Goal: Task Accomplishment & Management: Manage account settings

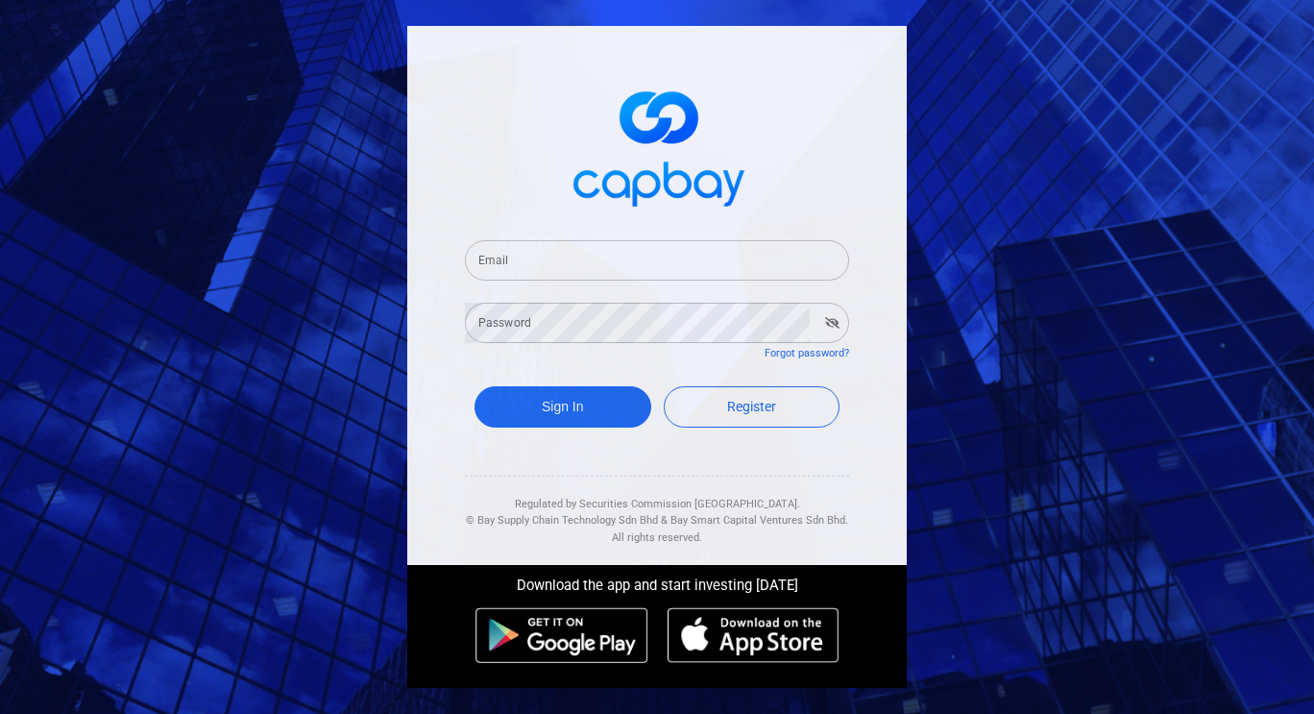
click at [570, 266] on input "Email" at bounding box center [657, 260] width 384 height 40
type input "[EMAIL_ADDRESS][DOMAIN_NAME]"
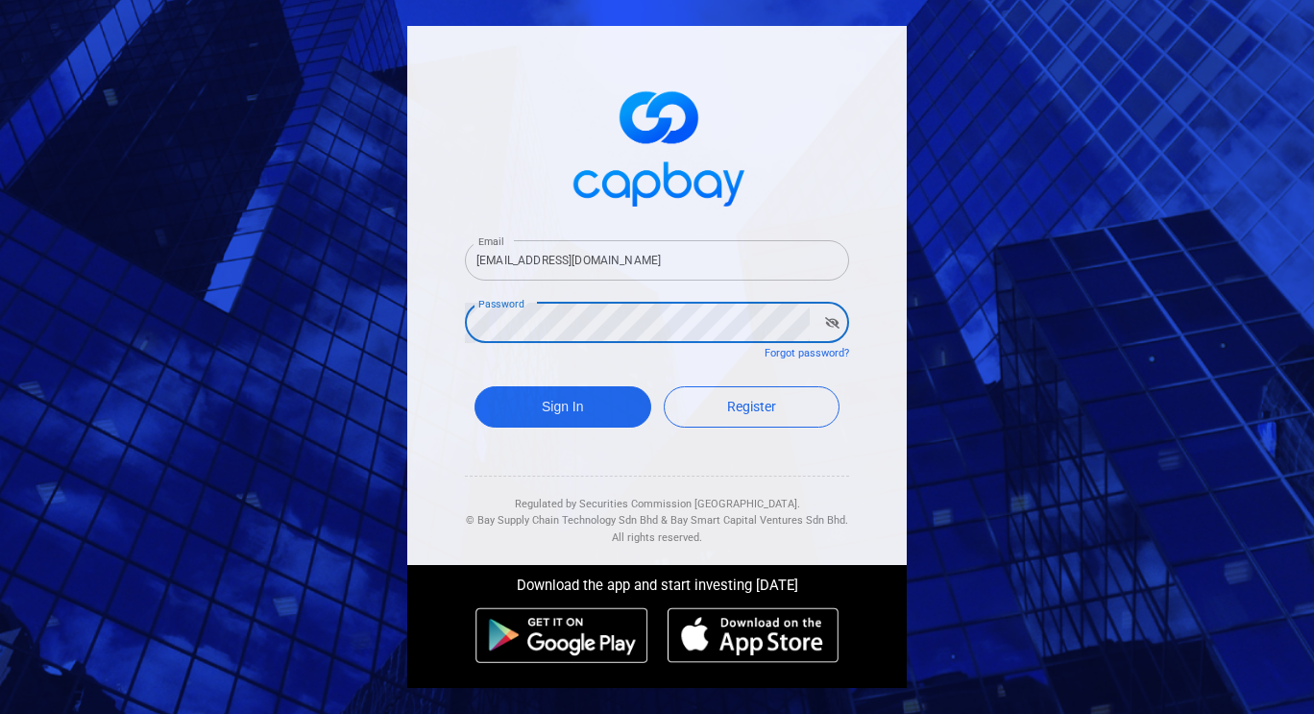
click at [475, 386] on button "Sign In" at bounding box center [563, 406] width 177 height 41
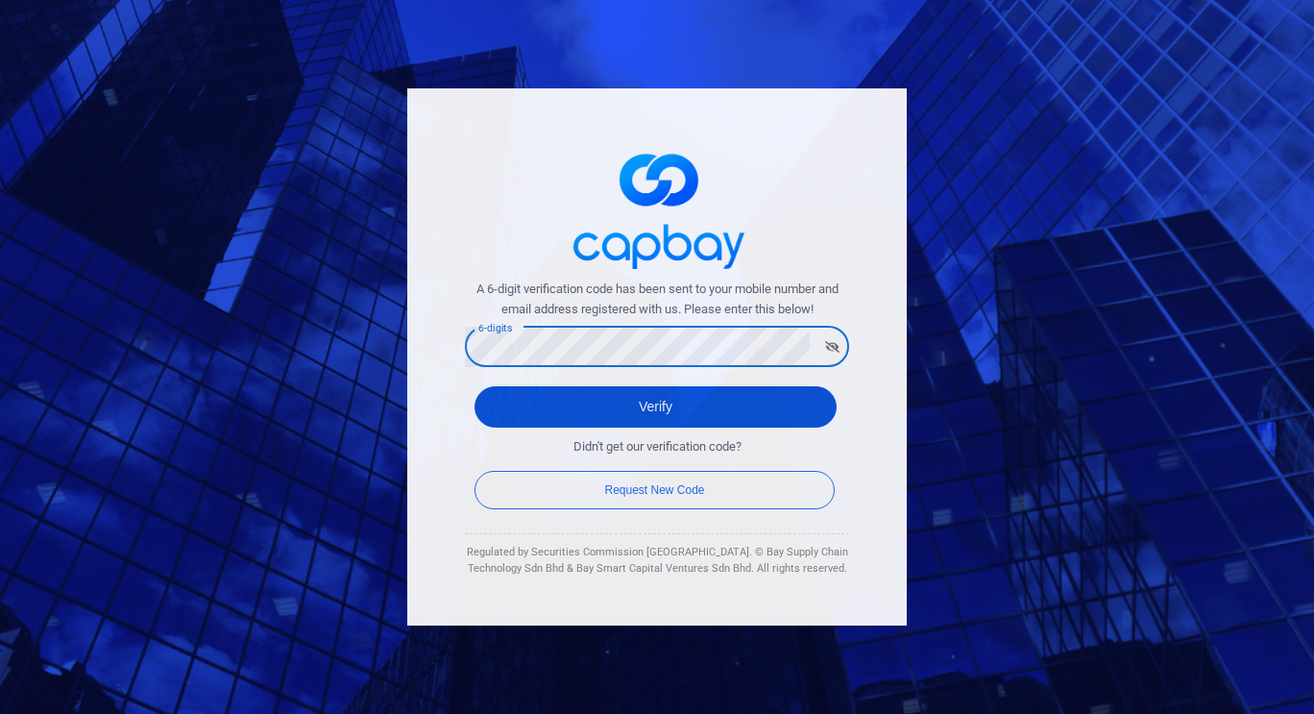
click at [619, 410] on button "Verify" at bounding box center [656, 406] width 362 height 41
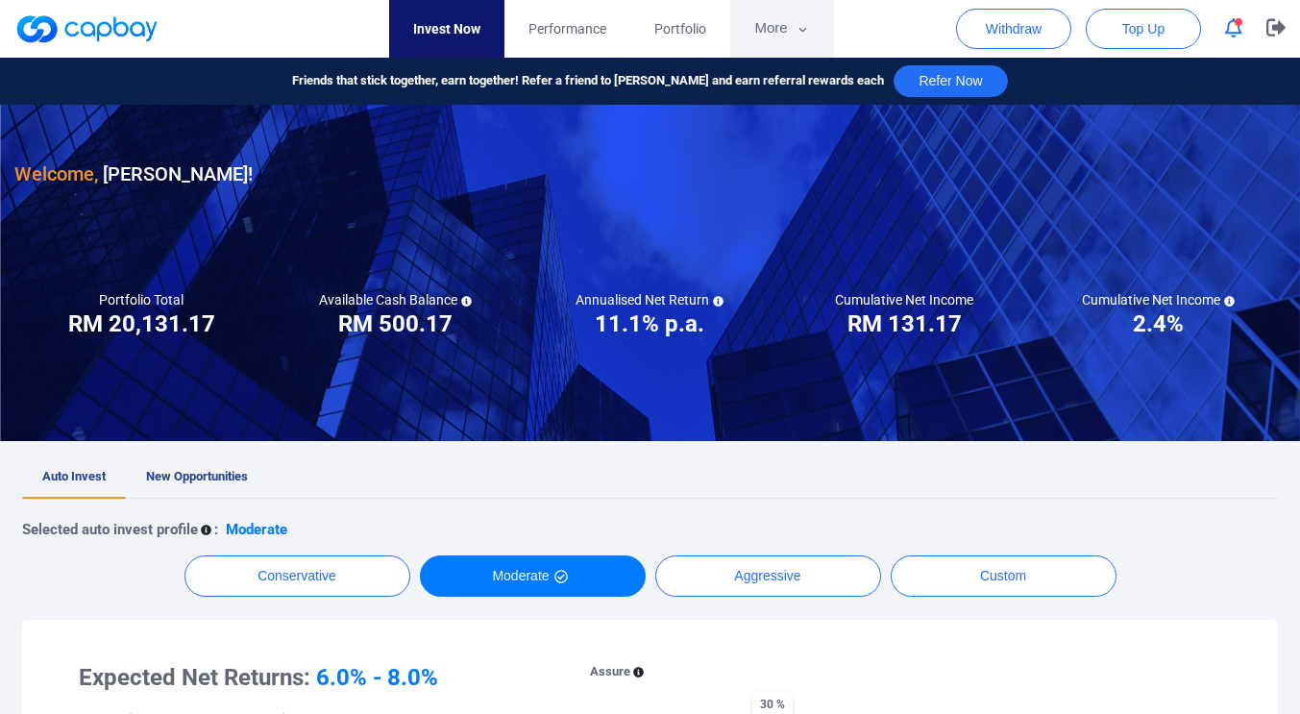
click at [772, 28] on button "More" at bounding box center [781, 29] width 103 height 58
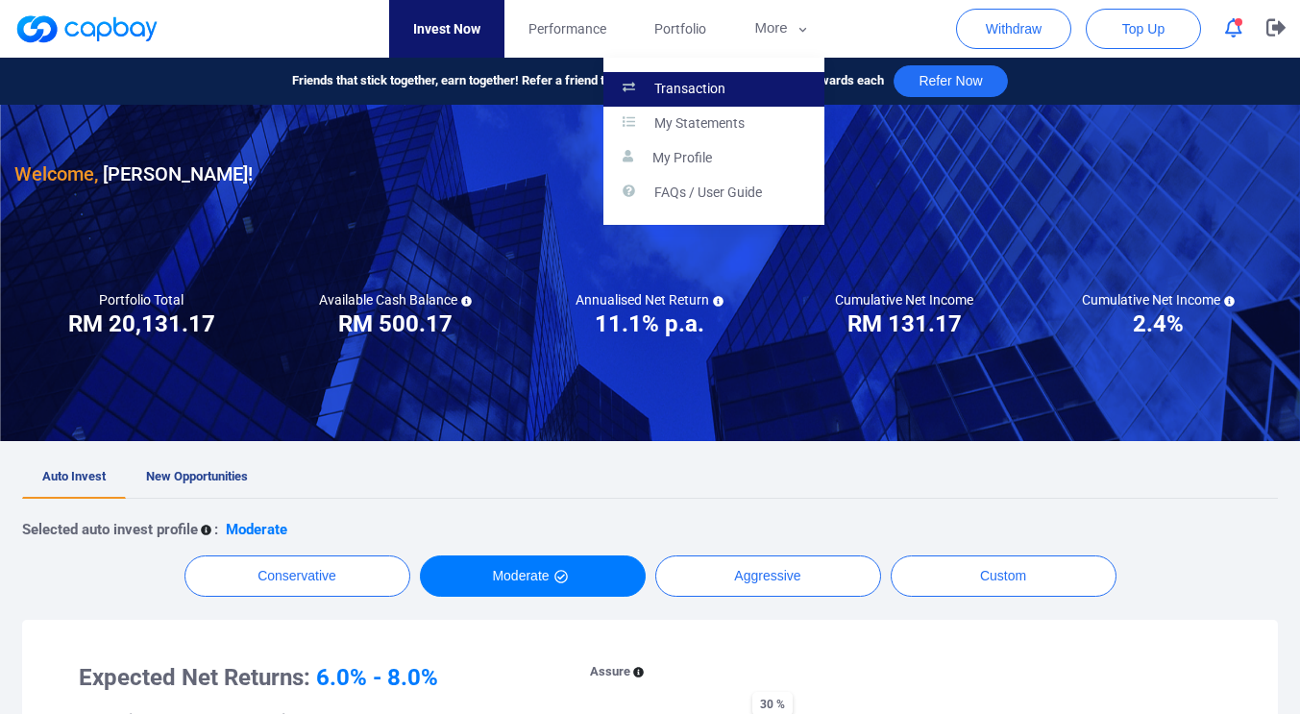
click at [709, 101] on link "Transaction" at bounding box center [713, 89] width 221 height 35
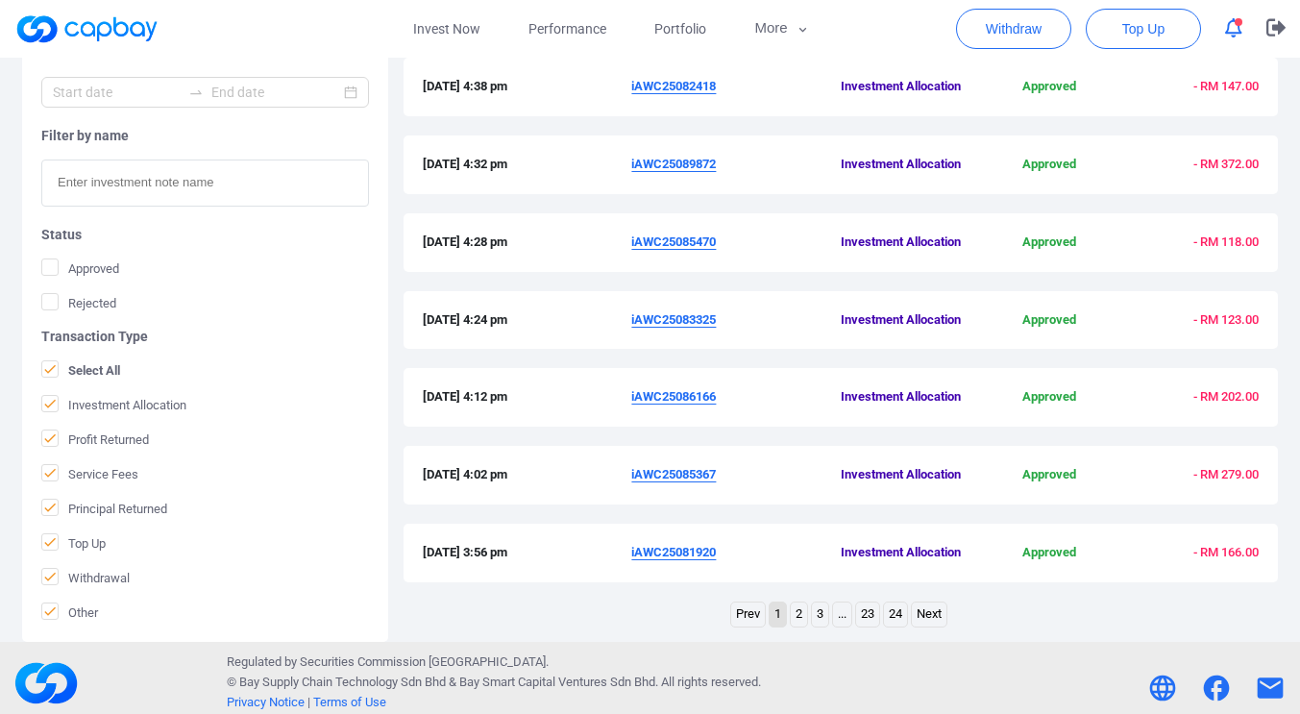
scroll to position [646, 0]
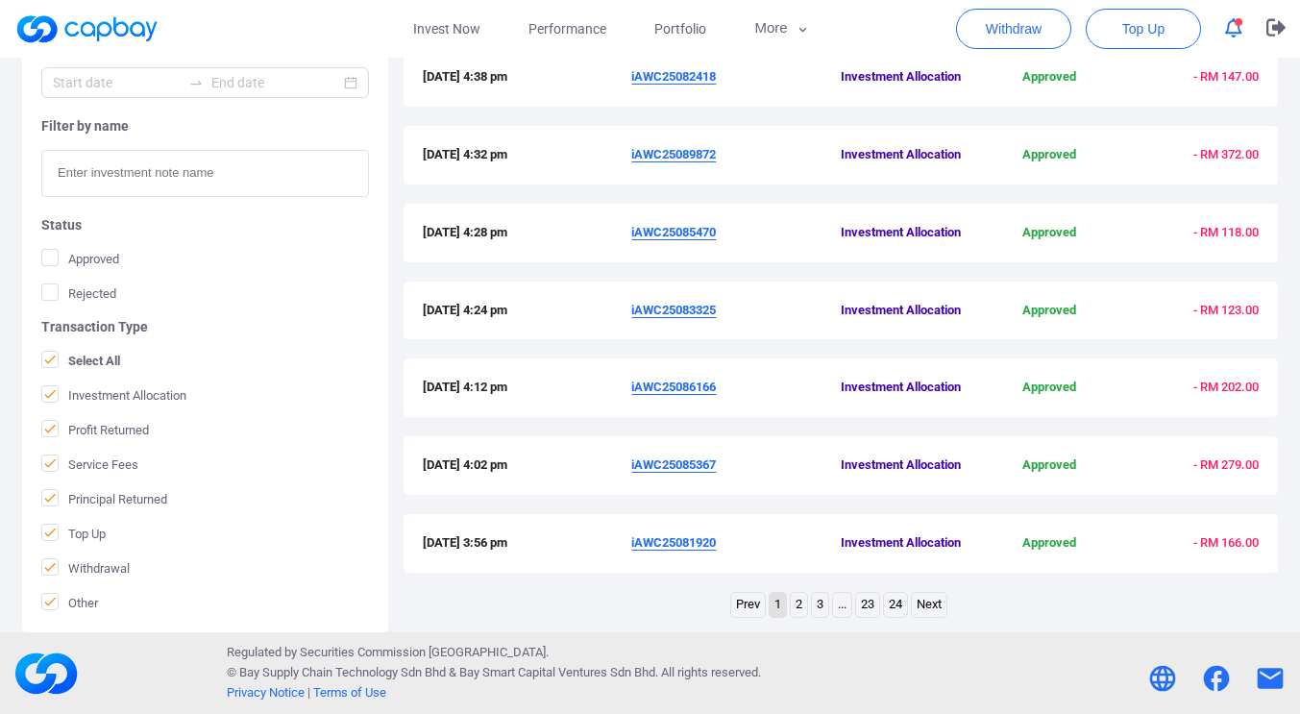
click at [799, 605] on link "2" at bounding box center [799, 605] width 16 height 24
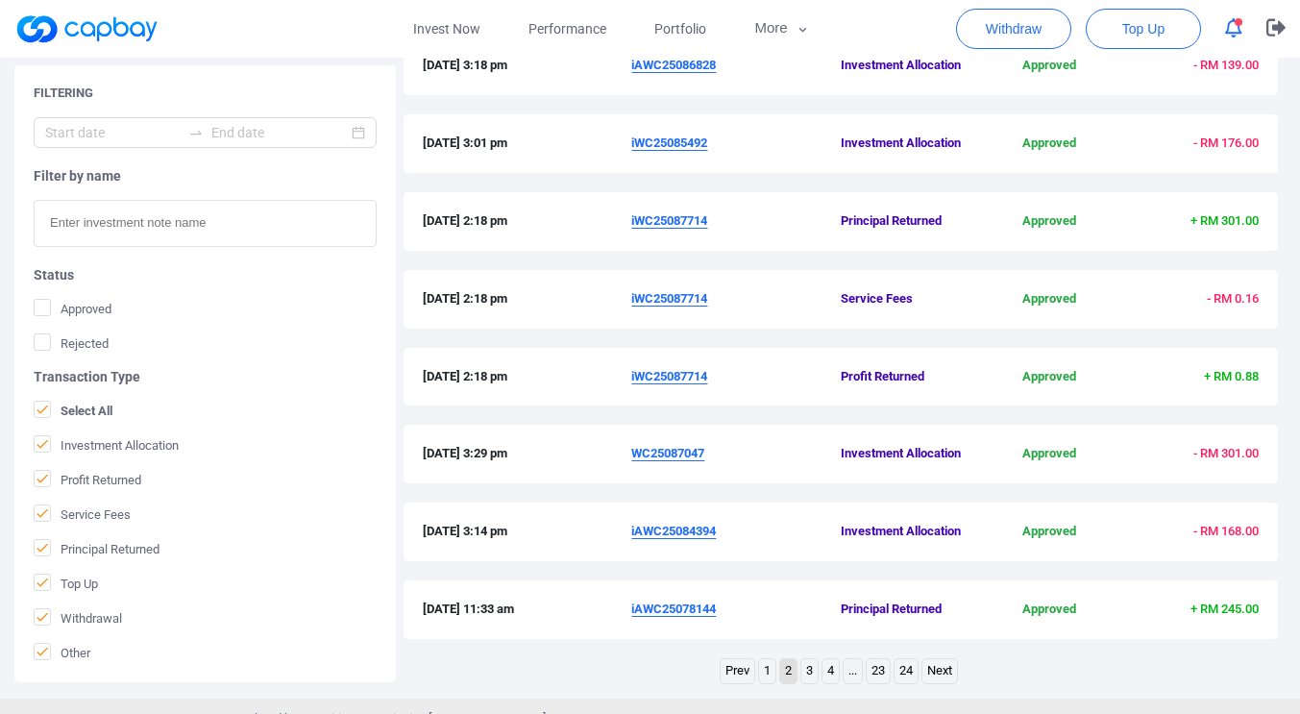
scroll to position [553, 0]
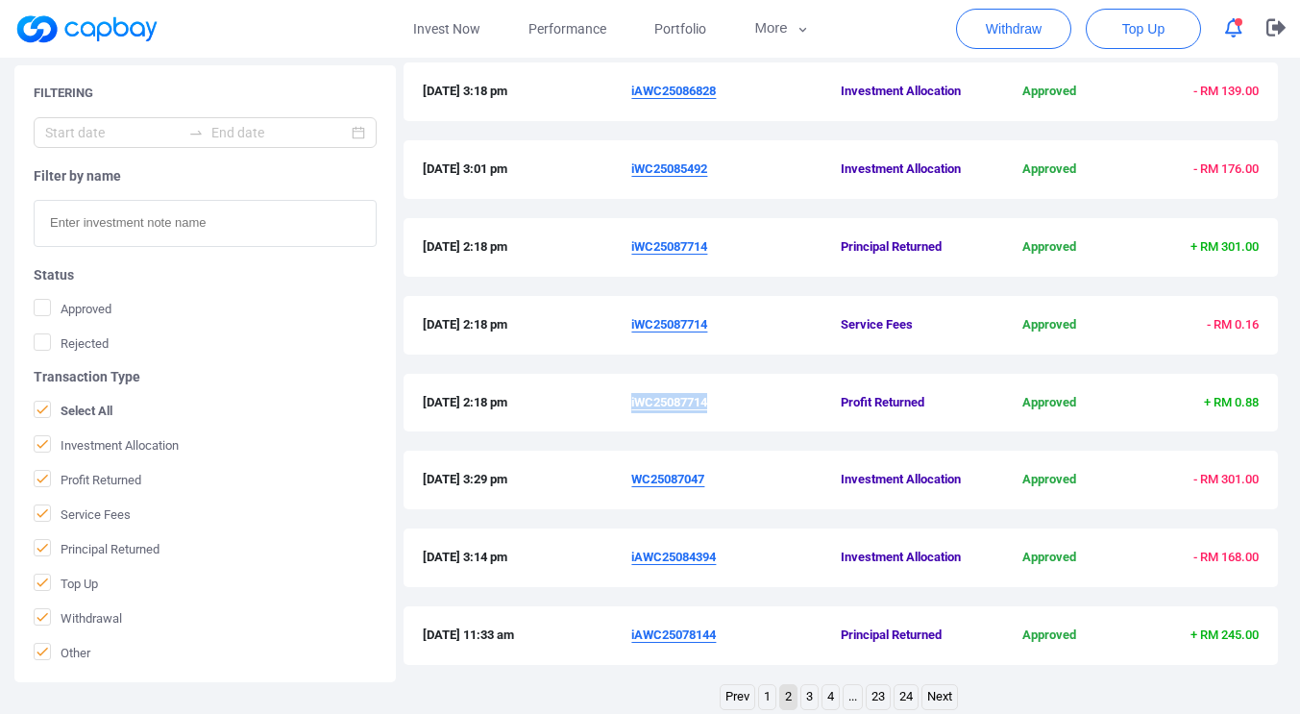
drag, startPoint x: 714, startPoint y: 400, endPoint x: 631, endPoint y: 402, distance: 82.7
click at [631, 402] on span "iWC25087714" at bounding box center [735, 403] width 209 height 20
copy u "iWC25087714"
drag, startPoint x: 710, startPoint y: 171, endPoint x: 627, endPoint y: 173, distance: 82.7
click at [627, 173] on div "[DATE] 3:01 pm iWC25085492 Investment Allocation Approved - RM 176.00" at bounding box center [841, 170] width 836 height 20
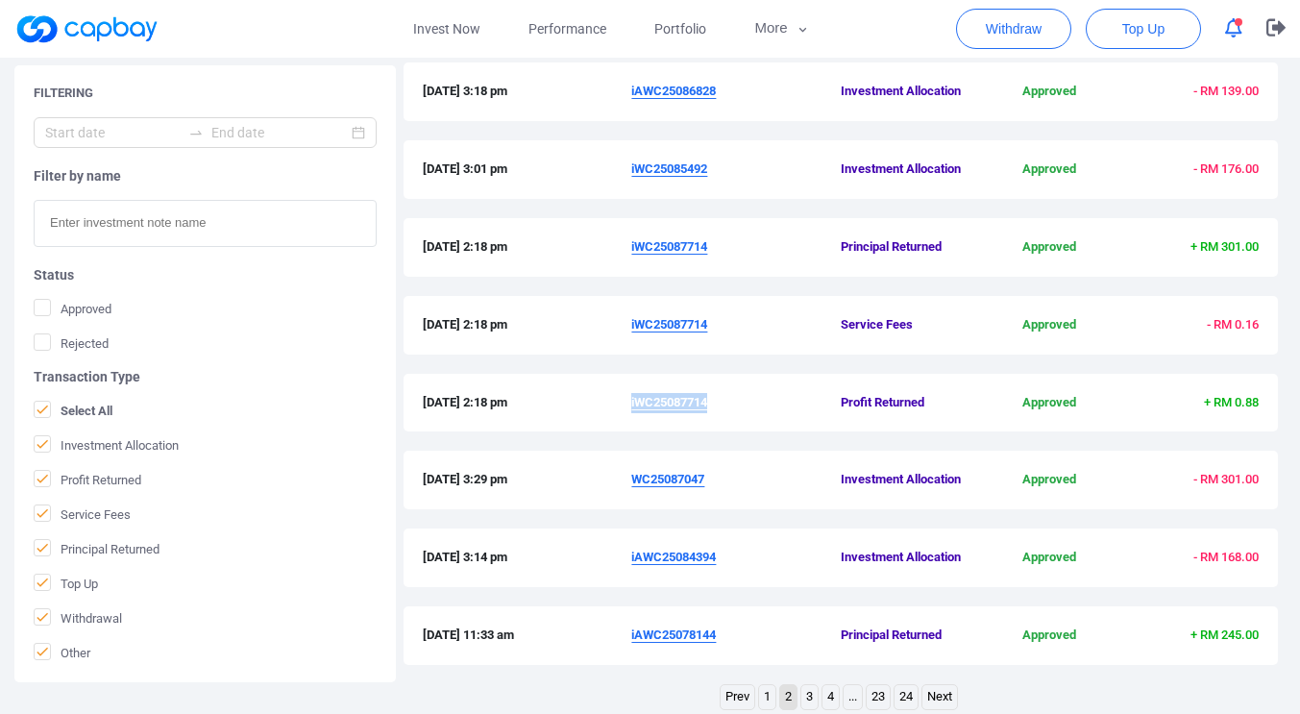
copy div "iWC25085492"
drag, startPoint x: 724, startPoint y: 90, endPoint x: 632, endPoint y: 88, distance: 91.3
click at [632, 88] on span "iAWC25086828" at bounding box center [735, 92] width 209 height 20
copy u "iAWC25086828"
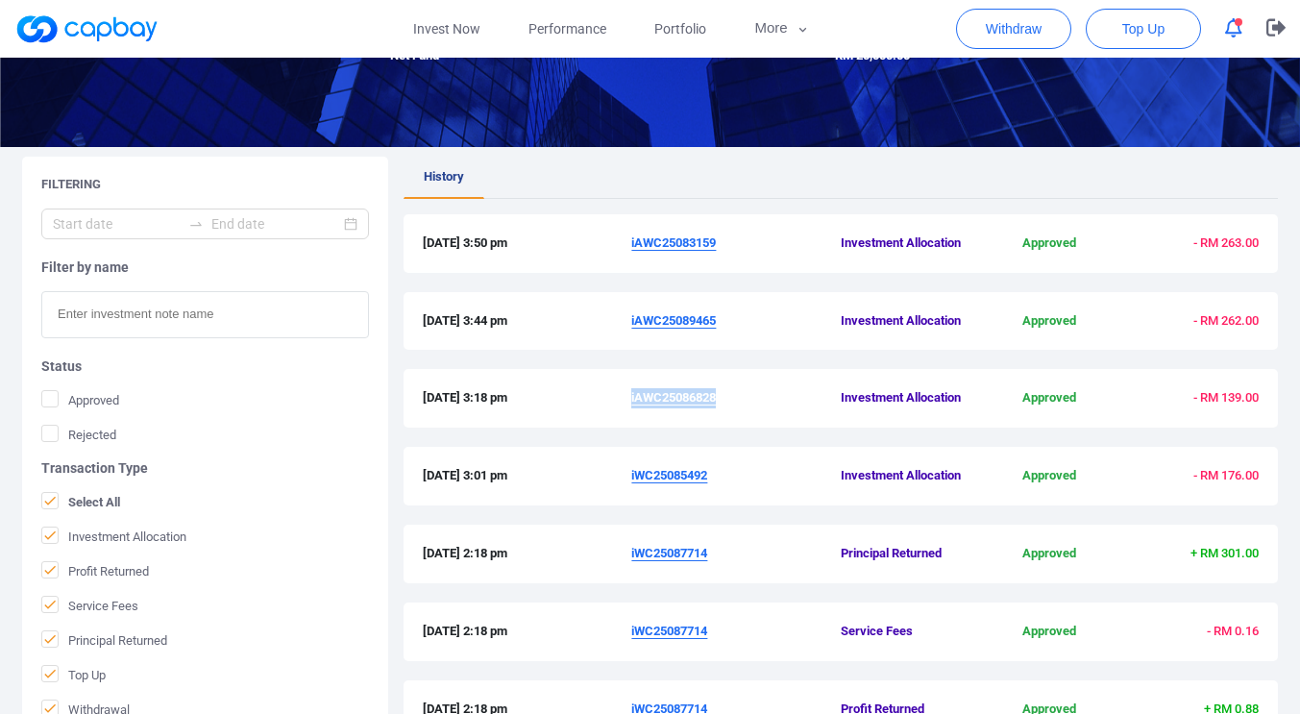
scroll to position [243, 0]
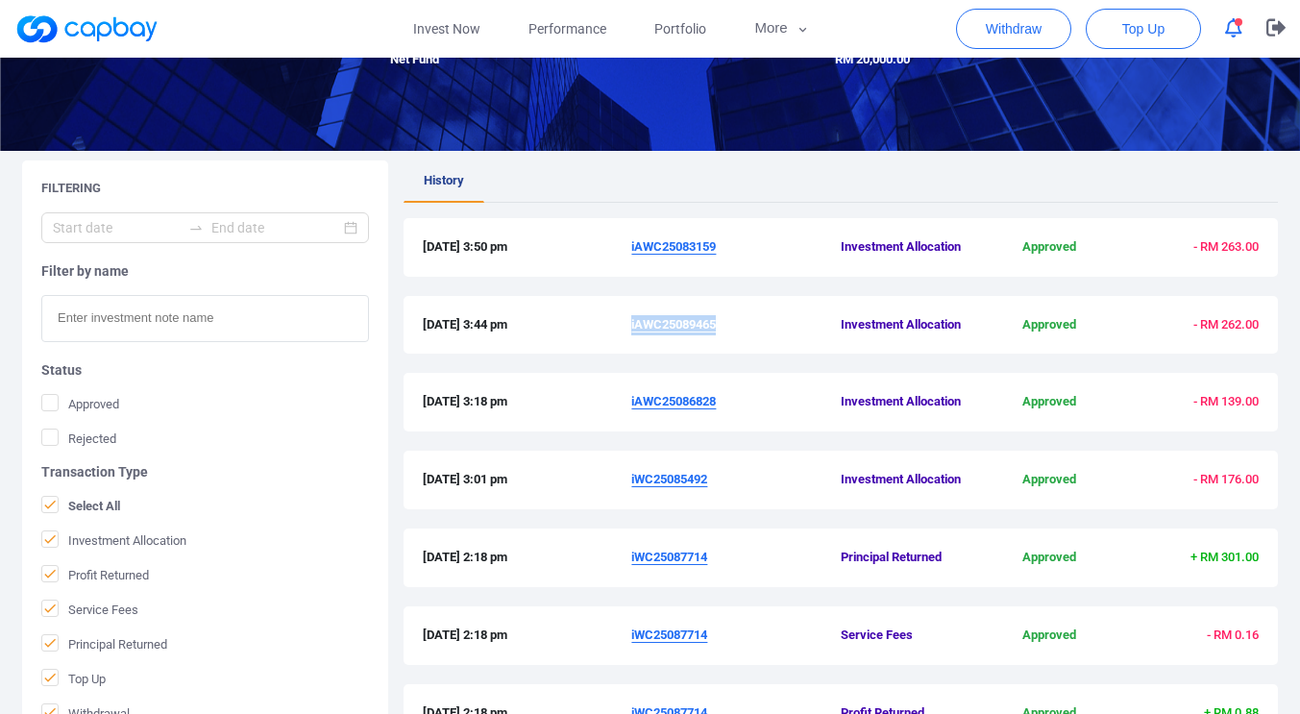
drag, startPoint x: 721, startPoint y: 322, endPoint x: 633, endPoint y: 317, distance: 87.6
click at [633, 317] on span "iAWC25089465" at bounding box center [735, 325] width 209 height 20
copy u "iAWC25089465"
drag, startPoint x: 719, startPoint y: 244, endPoint x: 632, endPoint y: 245, distance: 86.5
click at [632, 245] on u "iAWC25083159" at bounding box center [673, 246] width 85 height 14
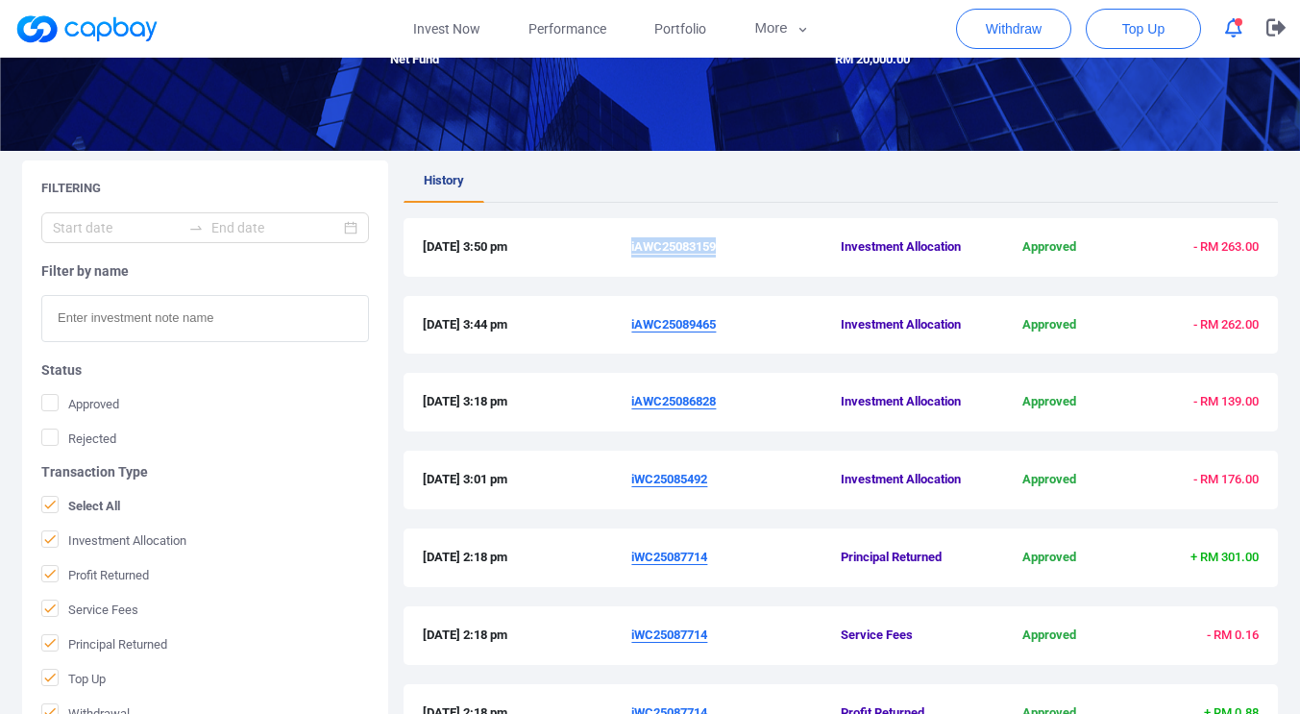
copy u "iAWC25083159"
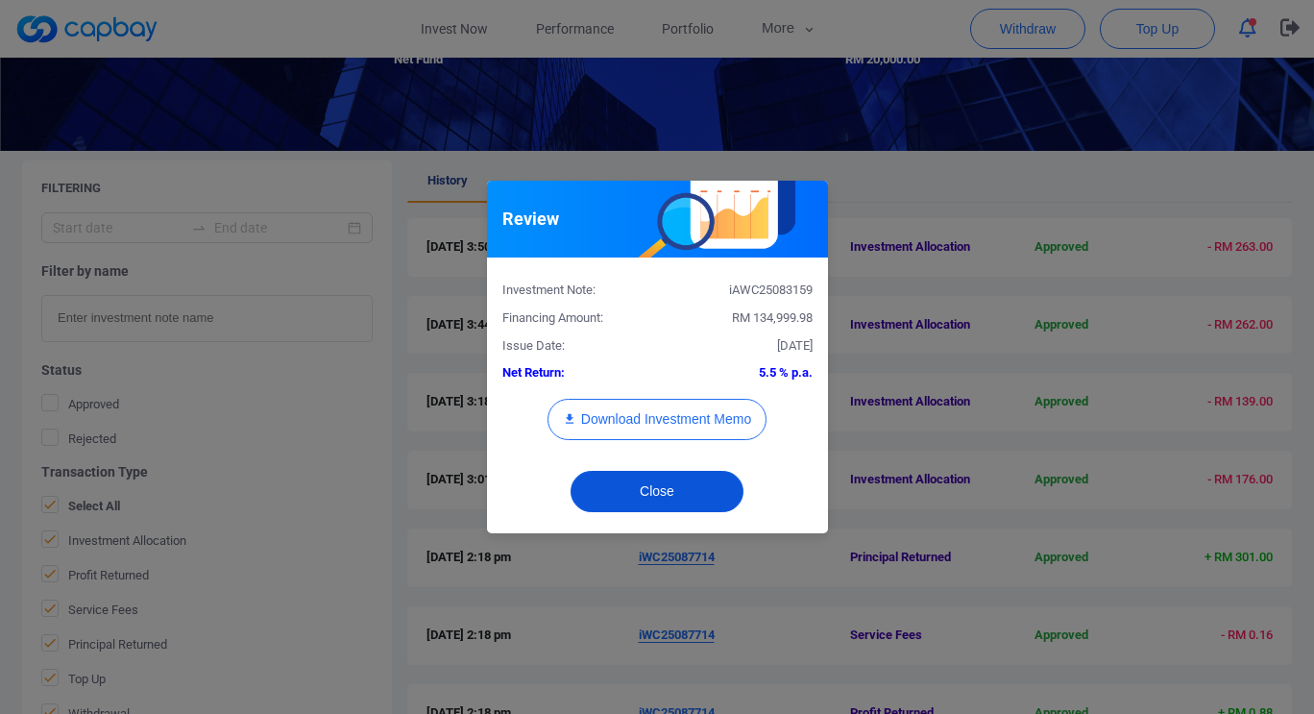
click at [698, 498] on button "Close" at bounding box center [657, 491] width 173 height 41
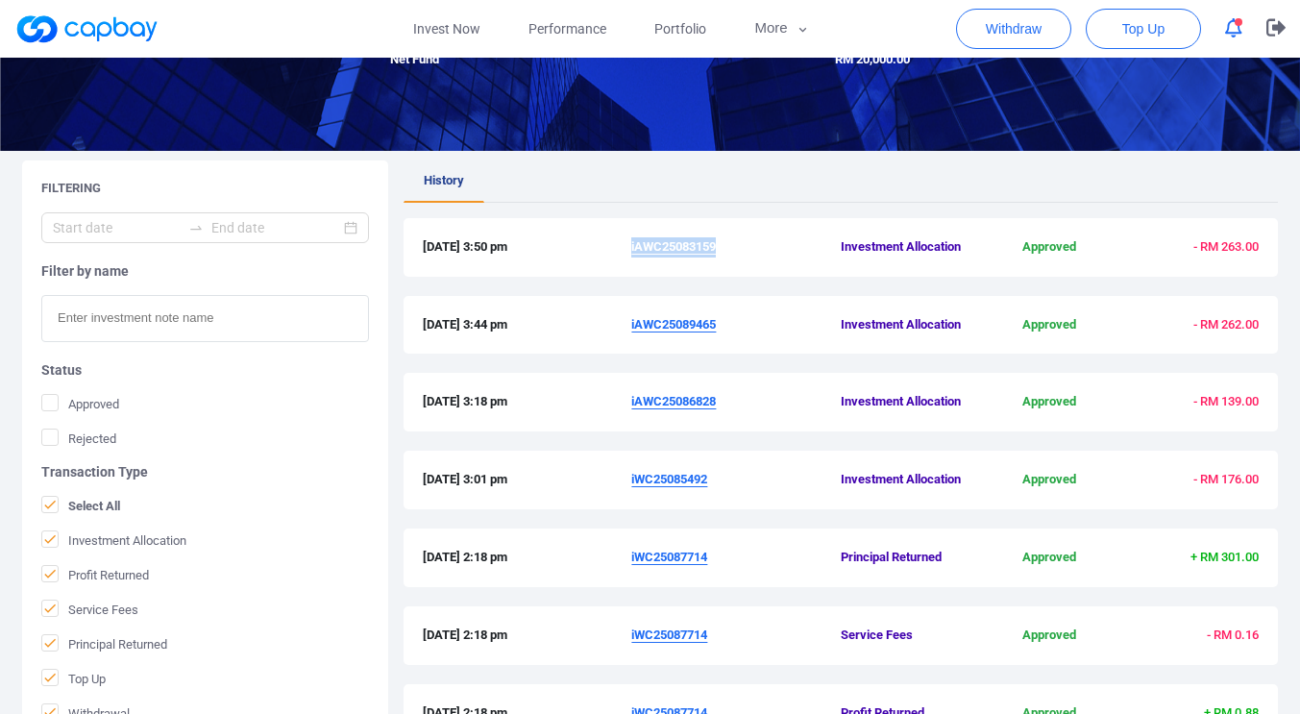
copy u "iAWC25083159"
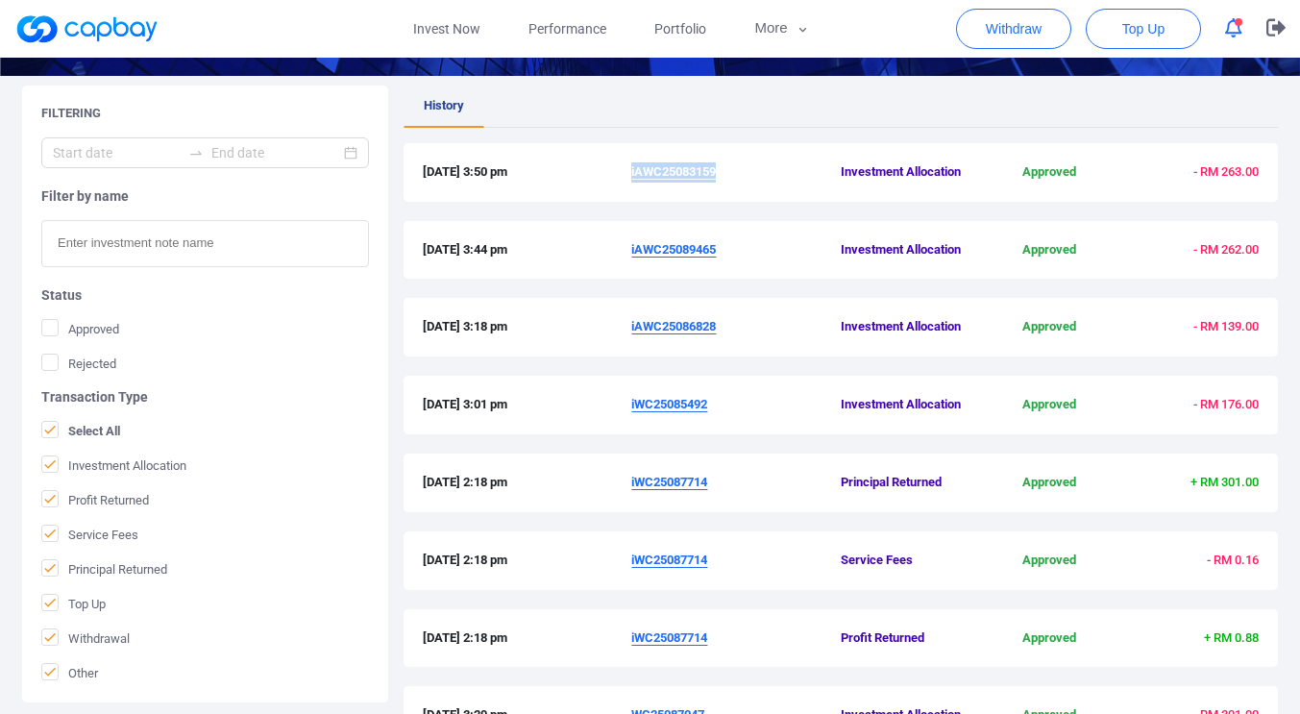
scroll to position [646, 0]
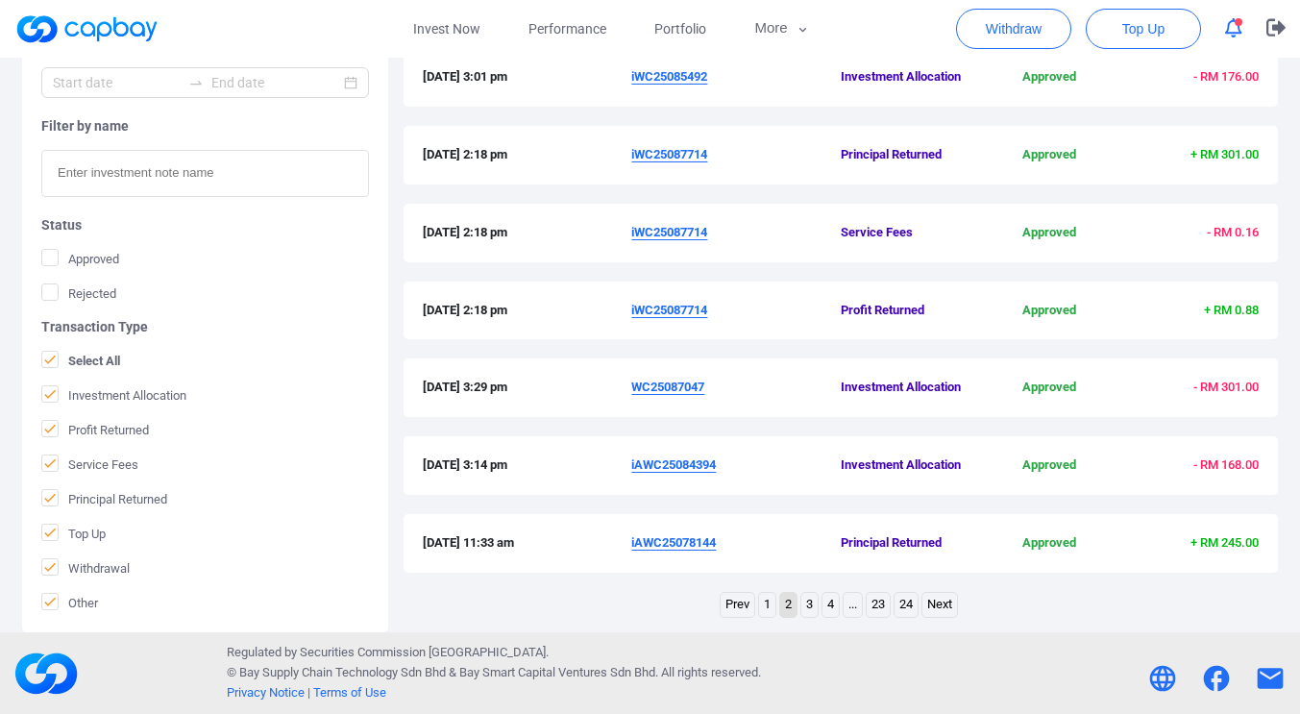
click at [763, 603] on link "1" at bounding box center [767, 605] width 16 height 24
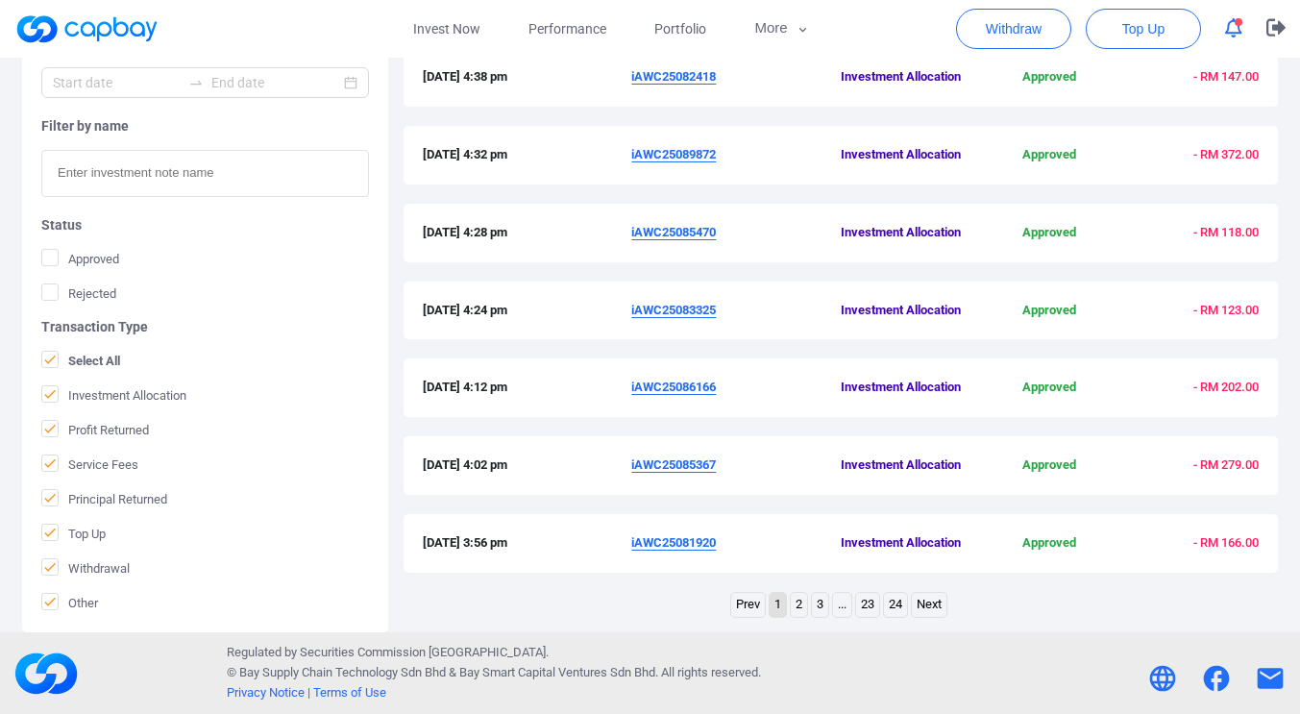
drag, startPoint x: 724, startPoint y: 540, endPoint x: 626, endPoint y: 540, distance: 97.0
click at [626, 540] on div "[DATE] 3:56 pm iAWC25081920 Investment Allocation Approved - RM 166.00" at bounding box center [841, 543] width 836 height 20
copy div "iAWC25081920"
drag, startPoint x: 720, startPoint y: 465, endPoint x: 632, endPoint y: 464, distance: 87.4
click at [632, 464] on span "iAWC25085367" at bounding box center [735, 465] width 209 height 20
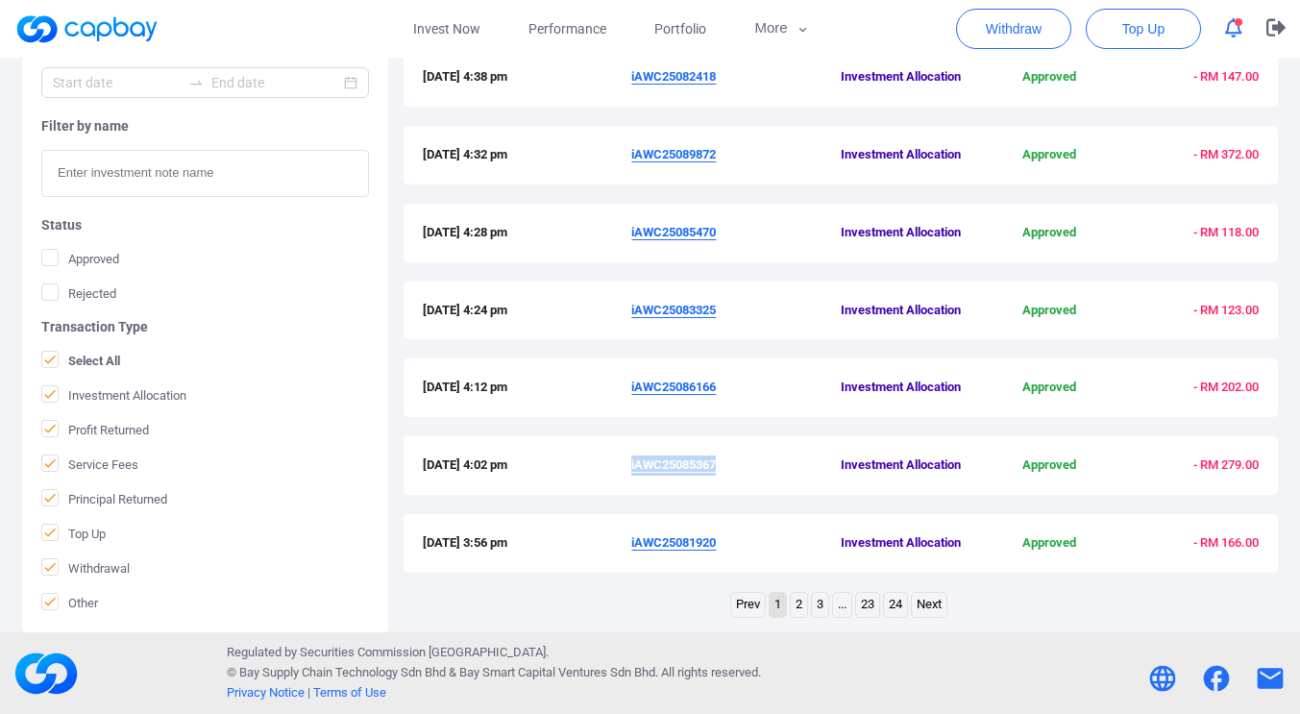
copy u "iAWC25085367"
drag, startPoint x: 722, startPoint y: 383, endPoint x: 632, endPoint y: 386, distance: 89.4
click at [632, 386] on span "iAWC25086166" at bounding box center [735, 388] width 209 height 20
copy u "iAWC25086166"
drag, startPoint x: 721, startPoint y: 308, endPoint x: 631, endPoint y: 312, distance: 89.4
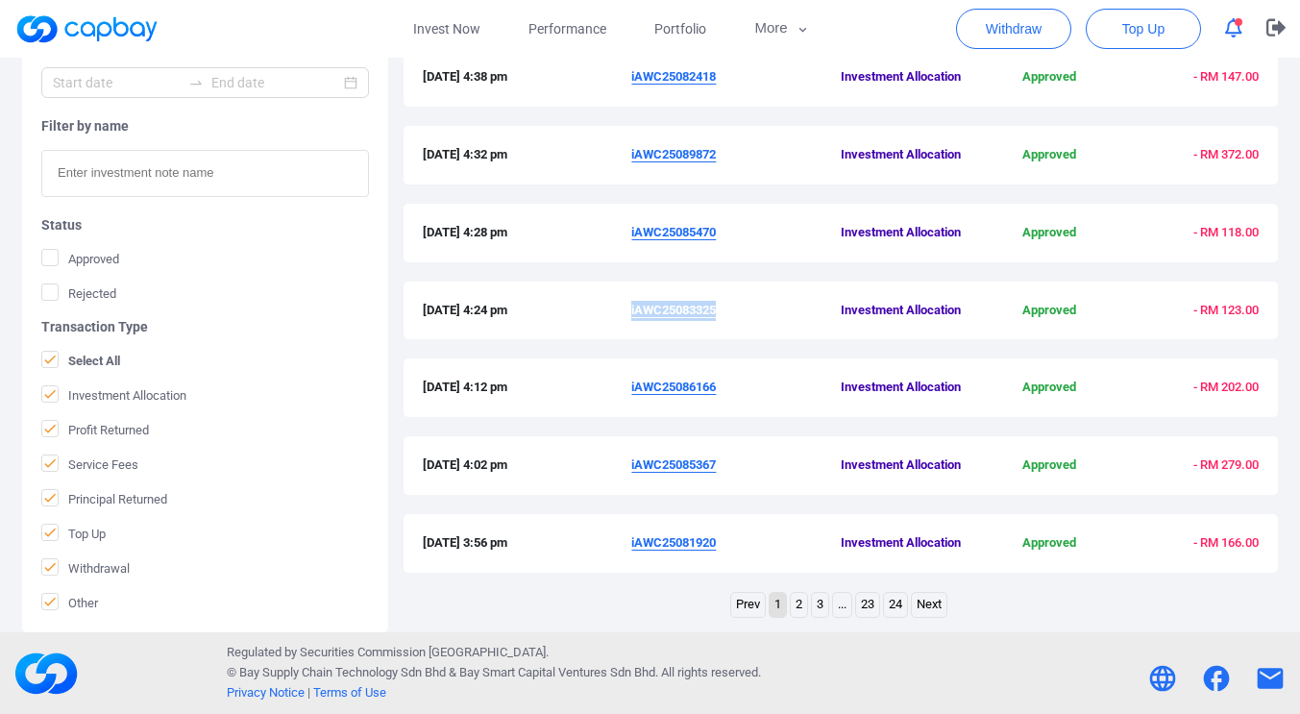
click at [631, 312] on span "iAWC25083325" at bounding box center [735, 311] width 209 height 20
copy u "iAWC25083325"
drag, startPoint x: 722, startPoint y: 232, endPoint x: 632, endPoint y: 225, distance: 89.6
click at [632, 225] on span "iAWC25085470" at bounding box center [735, 233] width 209 height 20
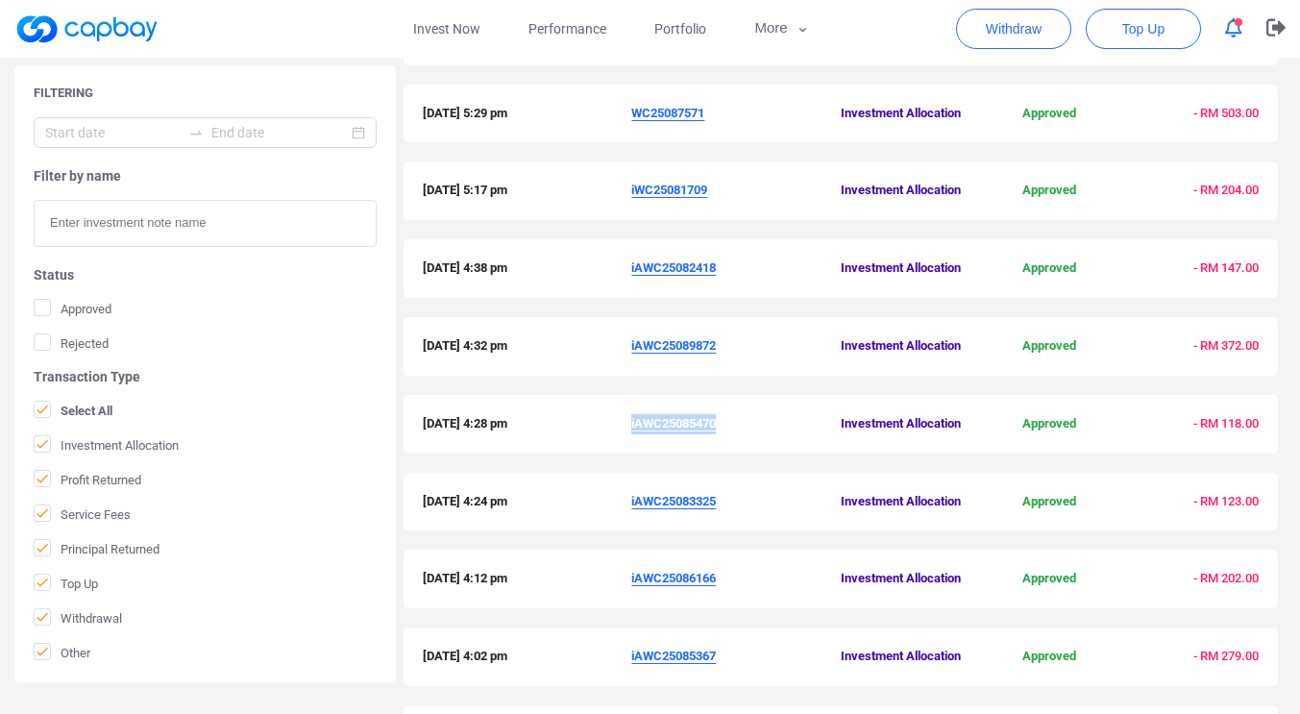
scroll to position [454, 0]
click at [723, 344] on span "iAWC25089872" at bounding box center [735, 347] width 209 height 20
drag, startPoint x: 723, startPoint y: 344, endPoint x: 700, endPoint y: 344, distance: 22.1
click at [700, 344] on span "iAWC25089872" at bounding box center [735, 347] width 209 height 20
click at [743, 371] on div "[DATE] 4:32 pm iAWC25089872 Investment Allocation Approved - RM 372.00" at bounding box center [841, 347] width 874 height 59
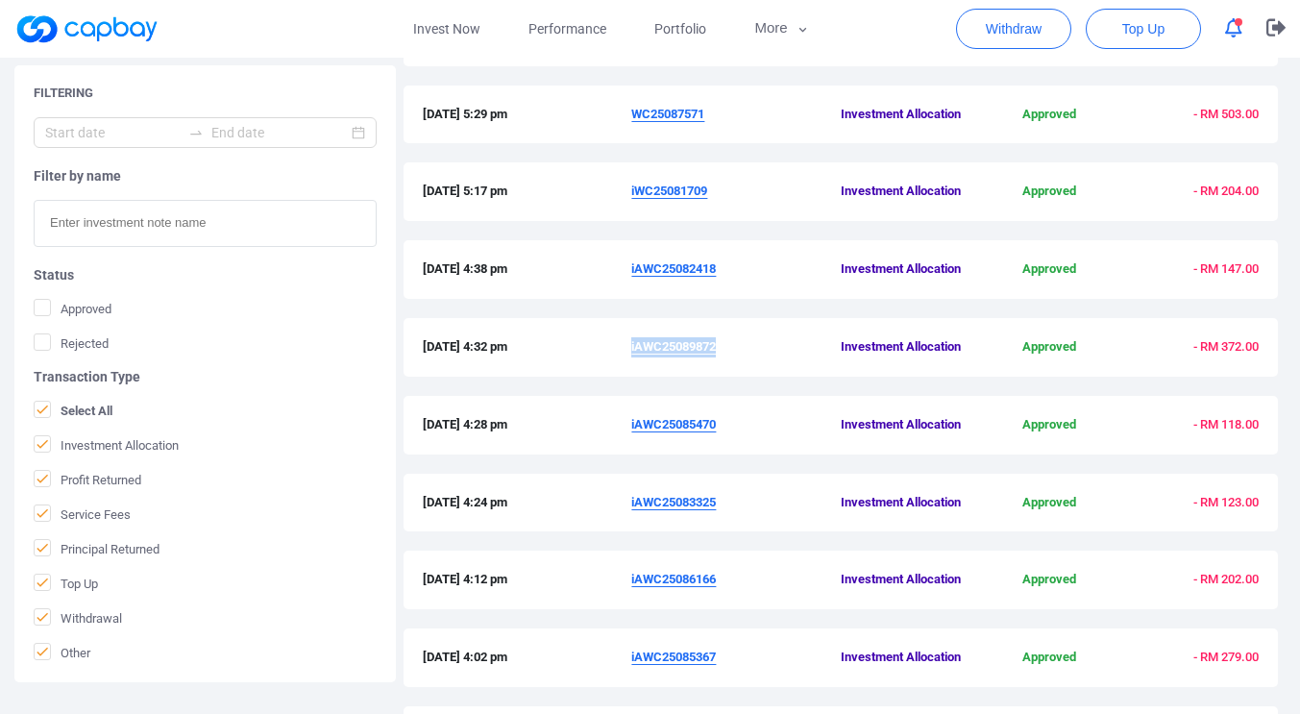
drag, startPoint x: 717, startPoint y: 354, endPoint x: 631, endPoint y: 346, distance: 85.9
click at [631, 346] on span "iAWC25089872" at bounding box center [735, 347] width 209 height 20
drag, startPoint x: 721, startPoint y: 266, endPoint x: 631, endPoint y: 264, distance: 89.4
click at [631, 264] on span "iAWC25082418" at bounding box center [735, 269] width 209 height 20
drag, startPoint x: 712, startPoint y: 192, endPoint x: 630, endPoint y: 189, distance: 81.7
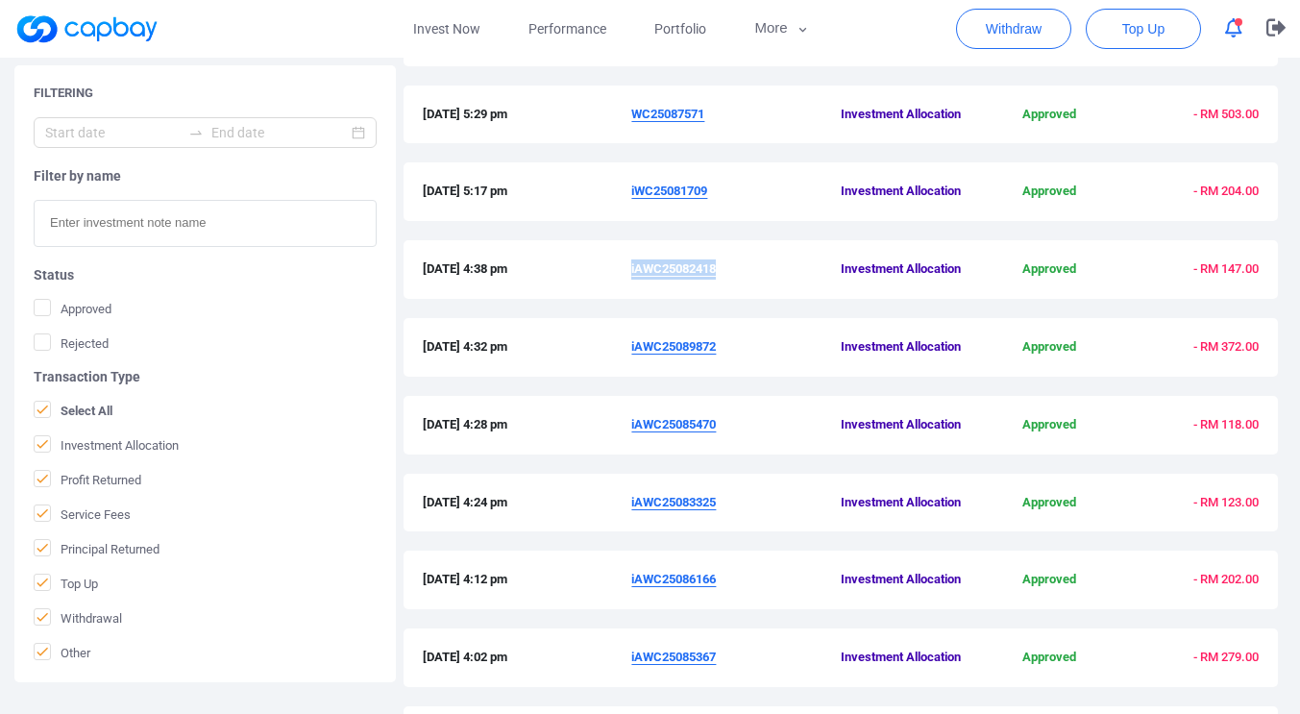
click at [630, 189] on div "[DATE] 5:17 pm iWC25081709 Investment Allocation Approved - RM 204.00" at bounding box center [841, 192] width 836 height 20
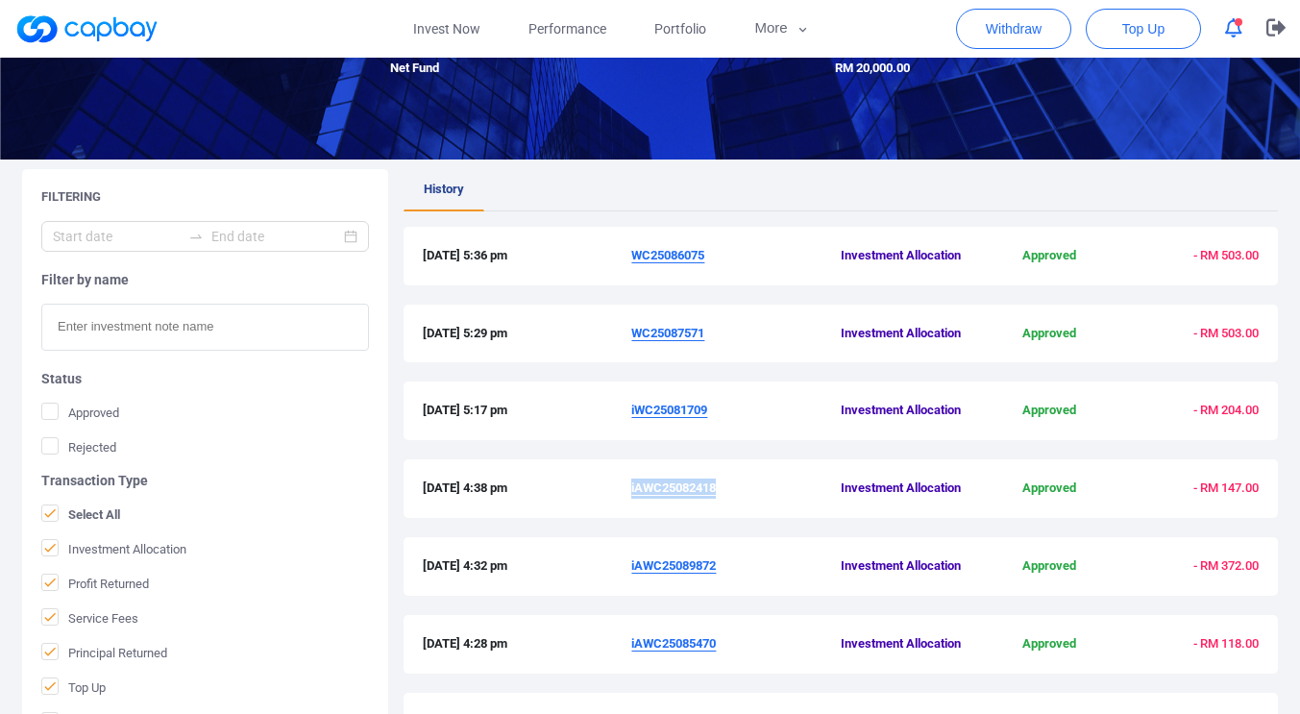
scroll to position [213, 0]
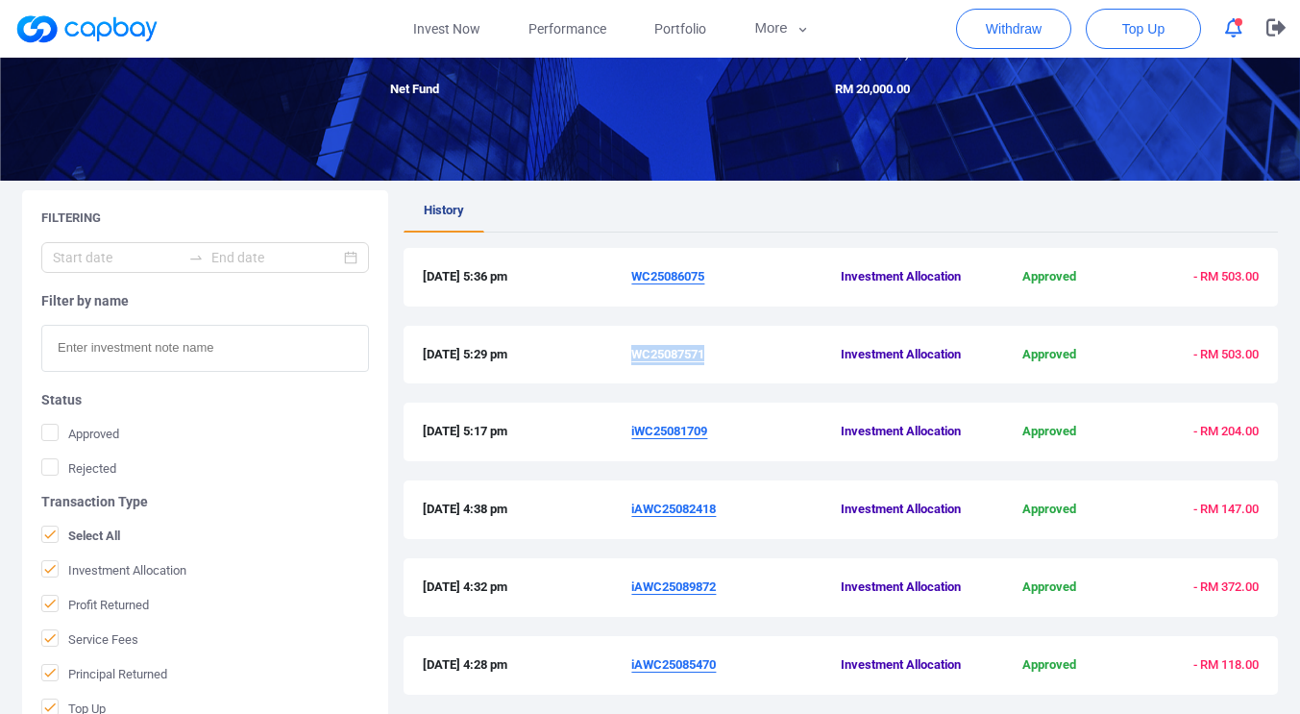
drag, startPoint x: 710, startPoint y: 356, endPoint x: 635, endPoint y: 352, distance: 75.0
click at [635, 352] on span "WC25087571" at bounding box center [735, 355] width 209 height 20
drag, startPoint x: 708, startPoint y: 278, endPoint x: 637, endPoint y: 273, distance: 71.3
click at [634, 272] on span "WC25086075" at bounding box center [735, 277] width 209 height 20
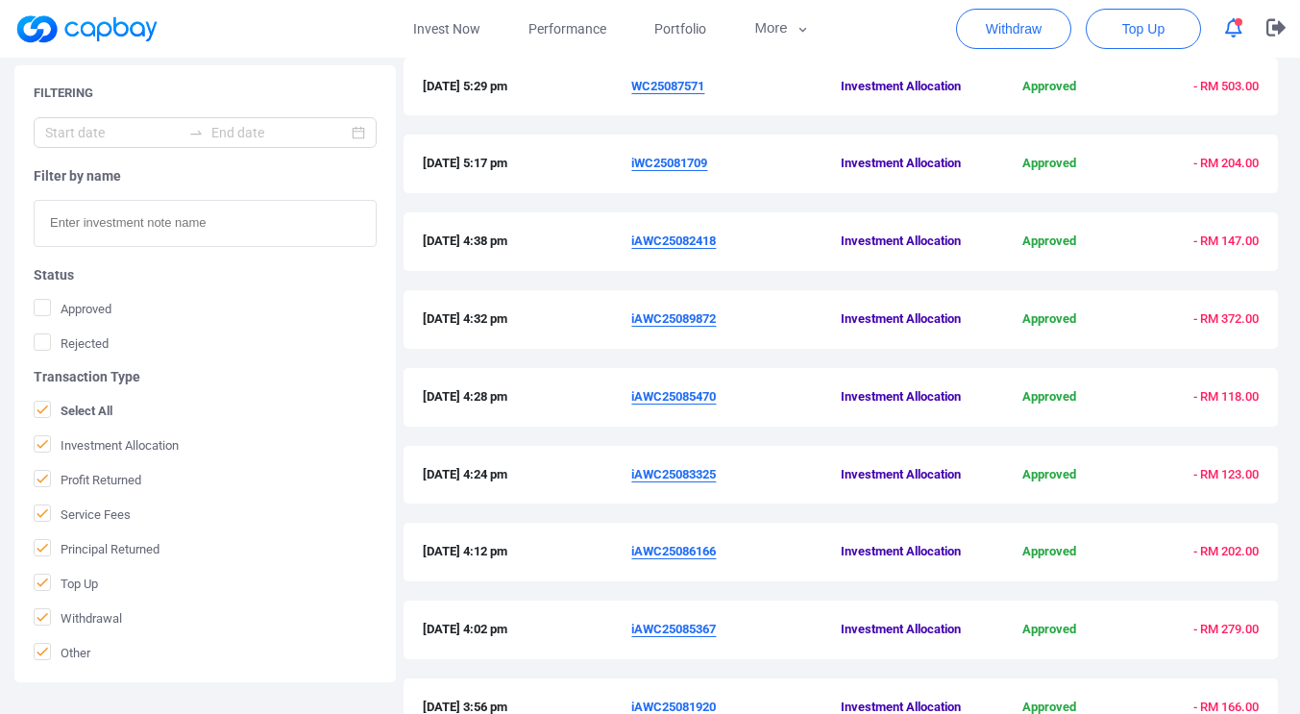
scroll to position [480, 0]
click at [452, 34] on link "Invest Now" at bounding box center [446, 29] width 115 height 58
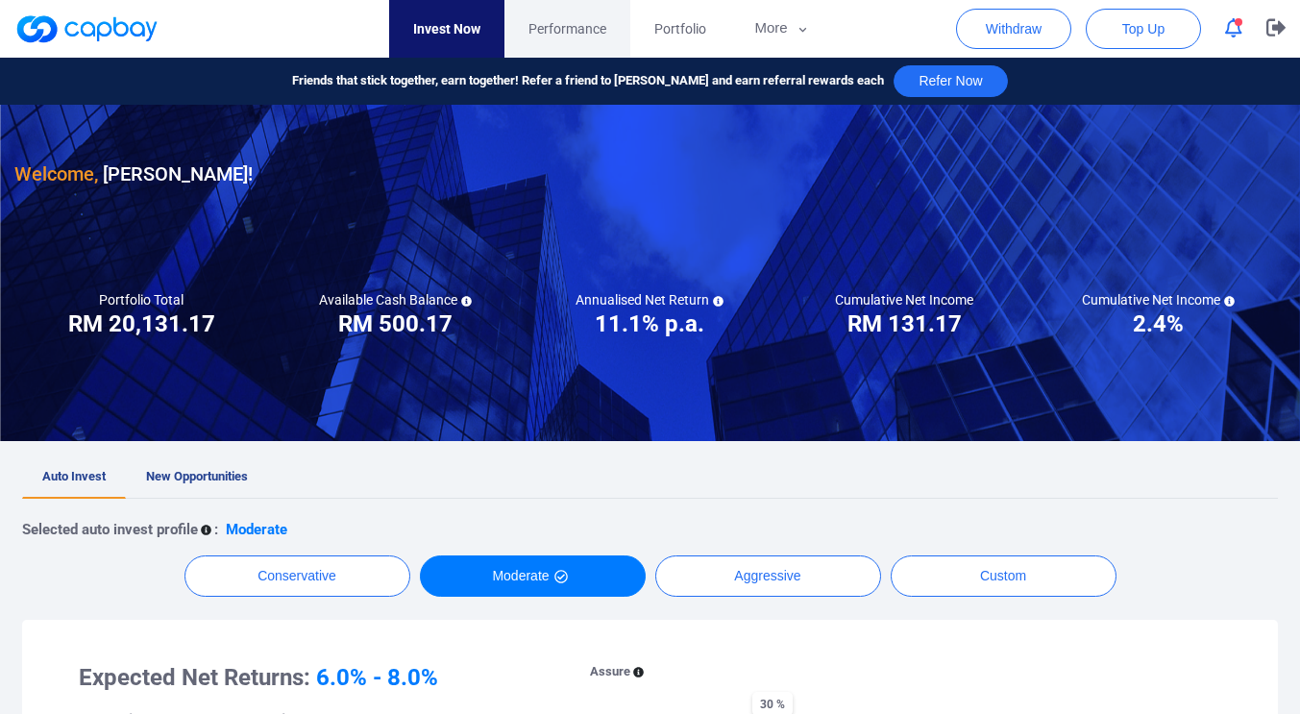
click at [585, 42] on link "Performance" at bounding box center [567, 29] width 126 height 58
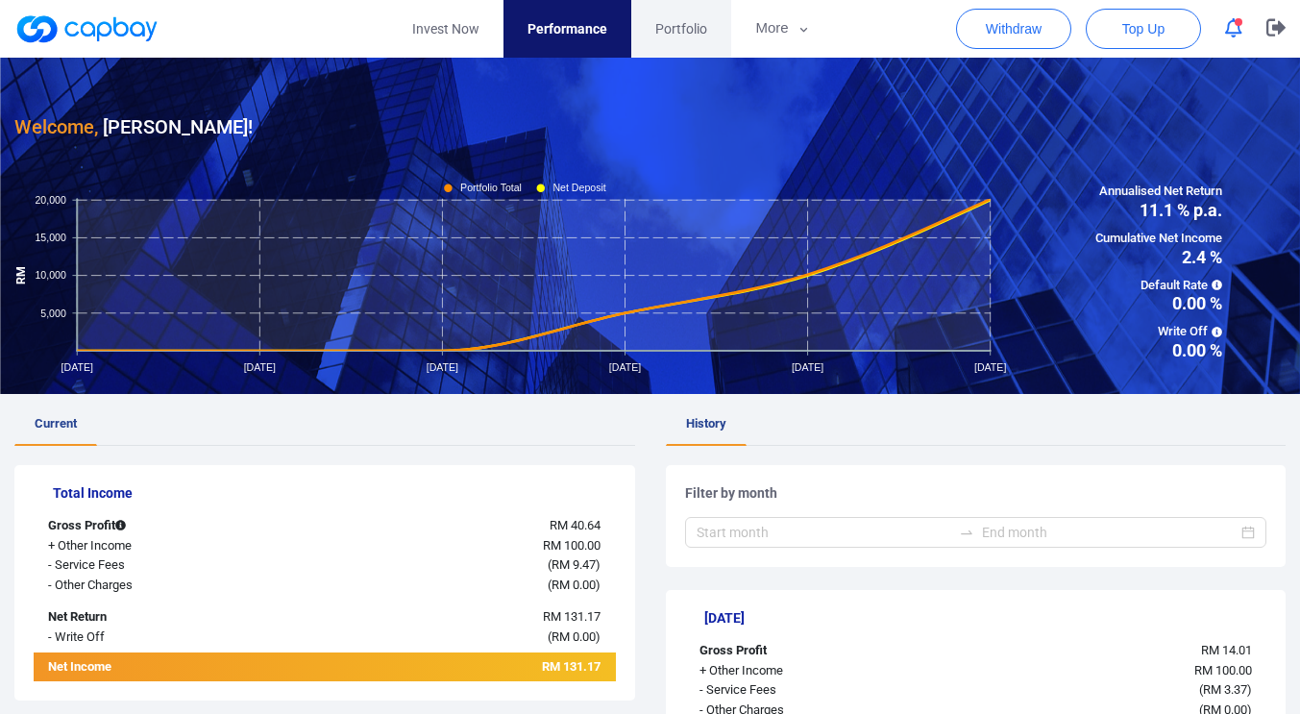
click at [691, 34] on span "Portfolio" at bounding box center [681, 28] width 52 height 21
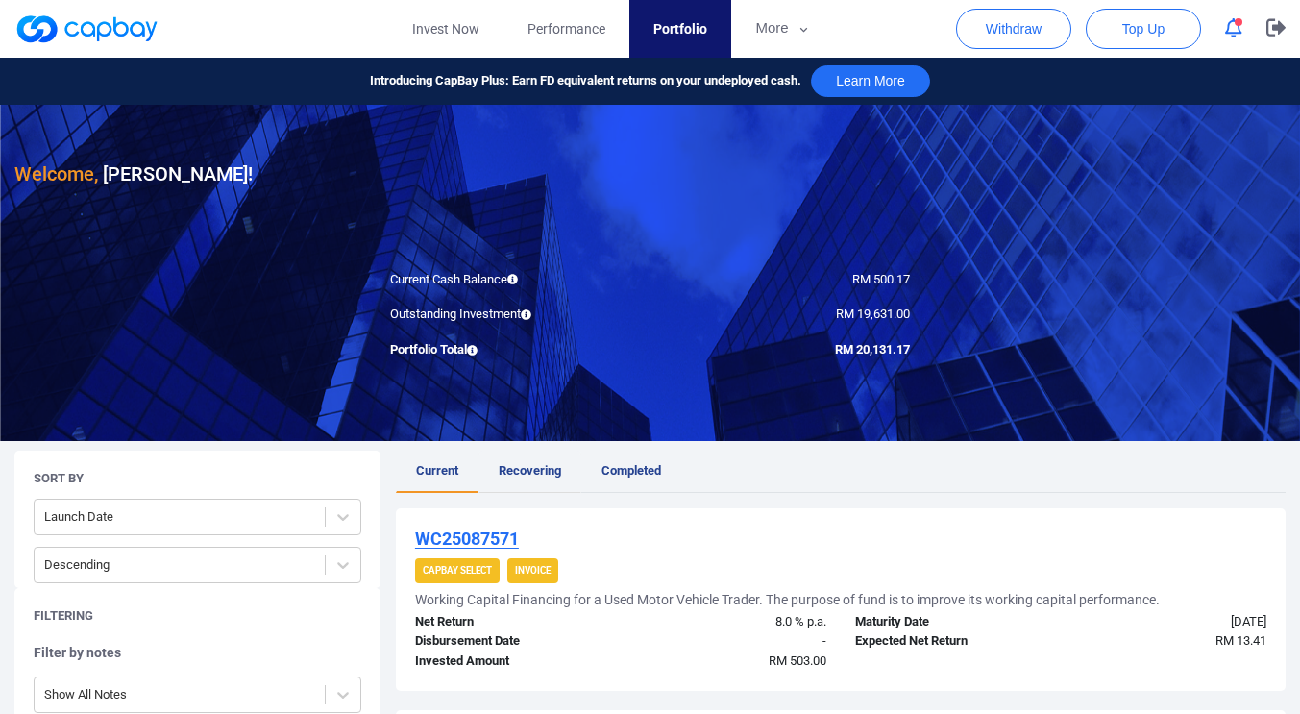
click at [519, 467] on span "Recovering" at bounding box center [530, 470] width 62 height 14
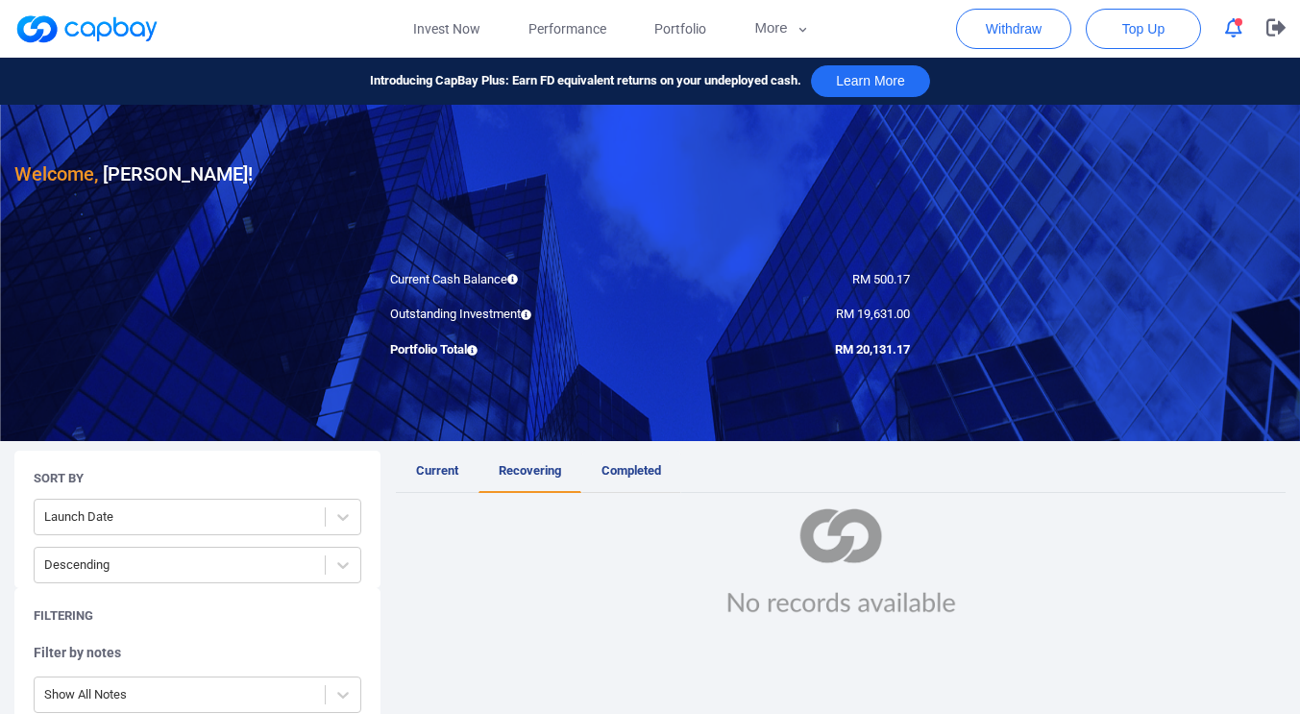
click at [650, 479] on link "Completed" at bounding box center [631, 472] width 100 height 42
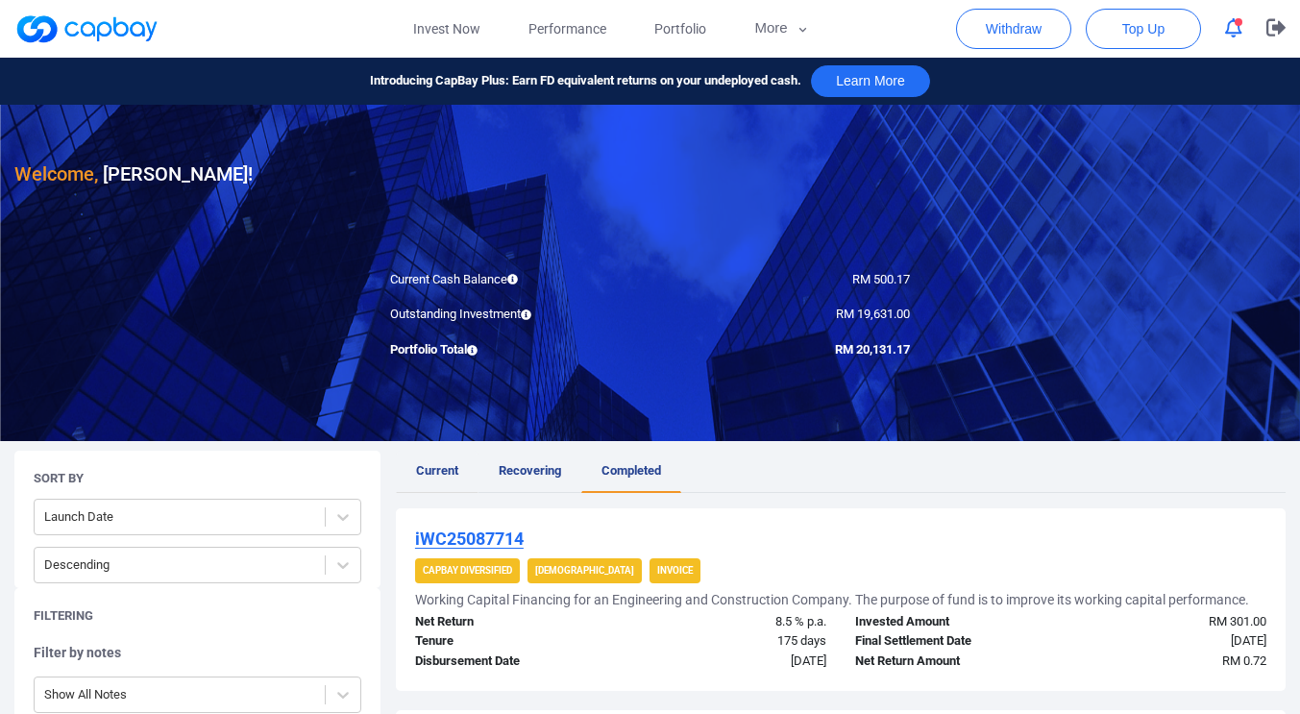
click at [439, 475] on span "Current" at bounding box center [437, 470] width 42 height 14
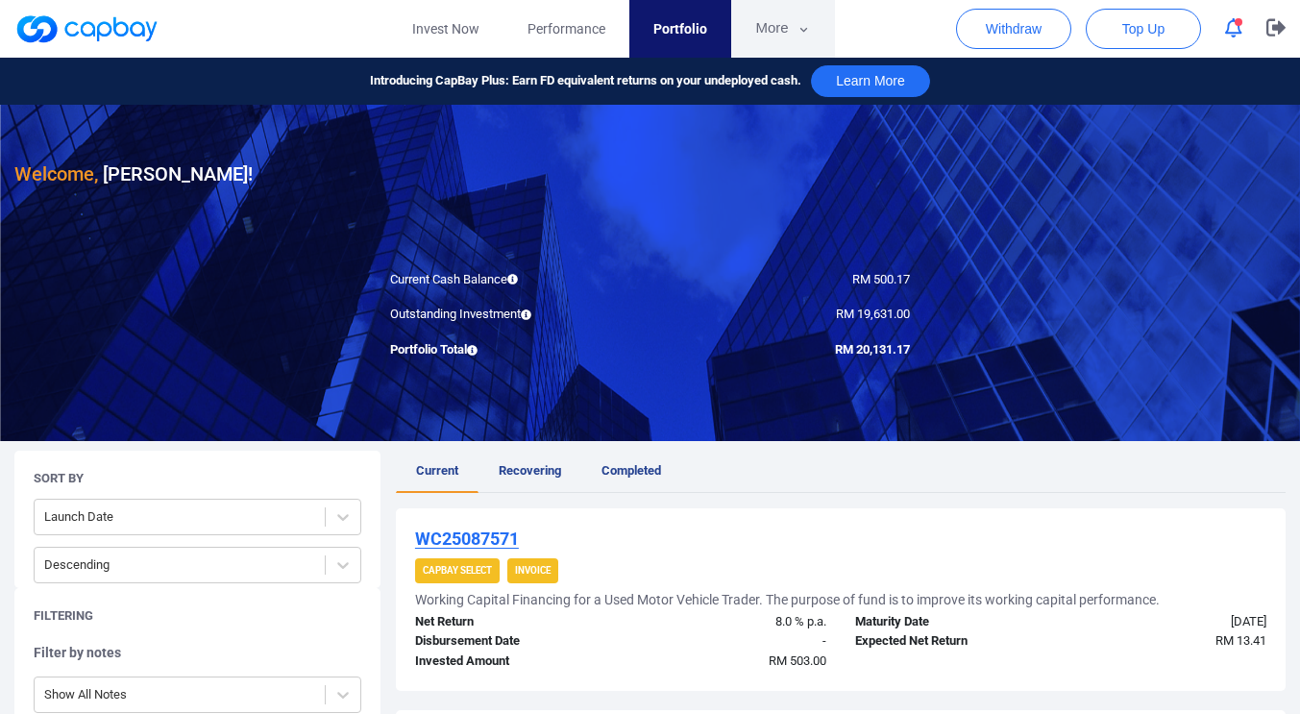
click at [800, 35] on icon "button" at bounding box center [804, 29] width 14 height 17
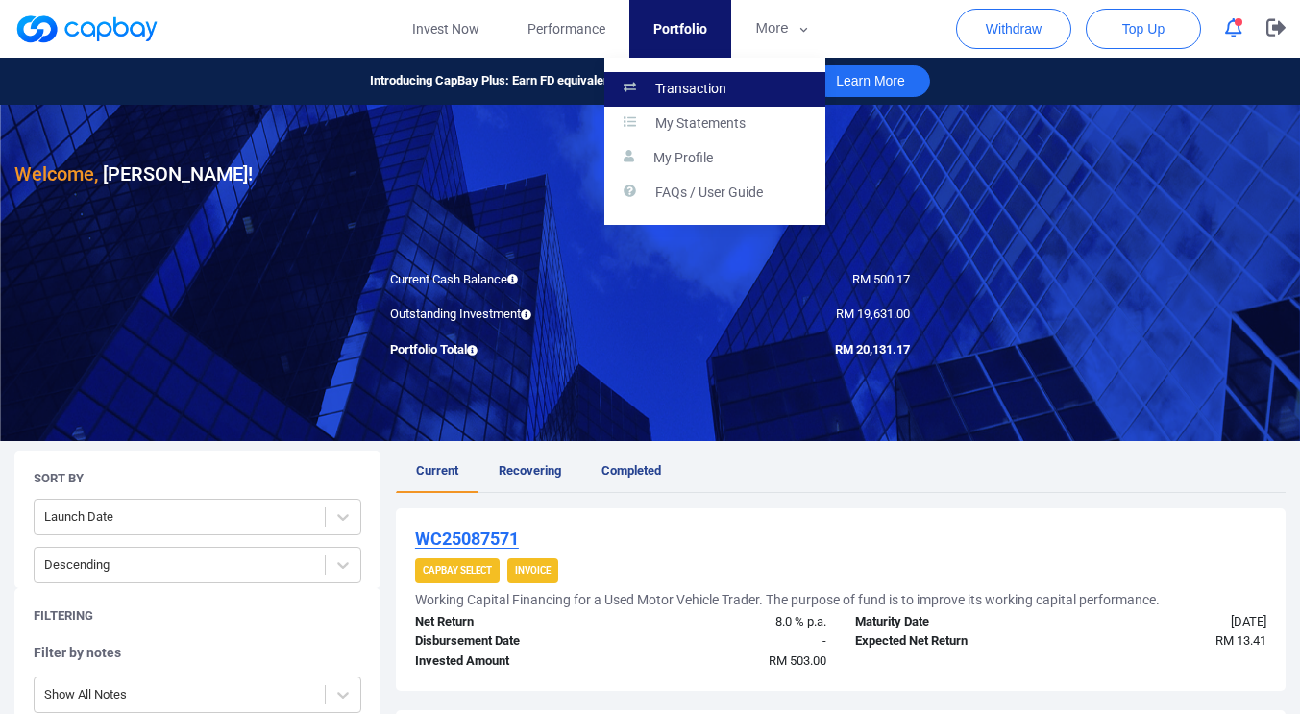
click at [740, 87] on link "Transaction" at bounding box center [714, 89] width 221 height 35
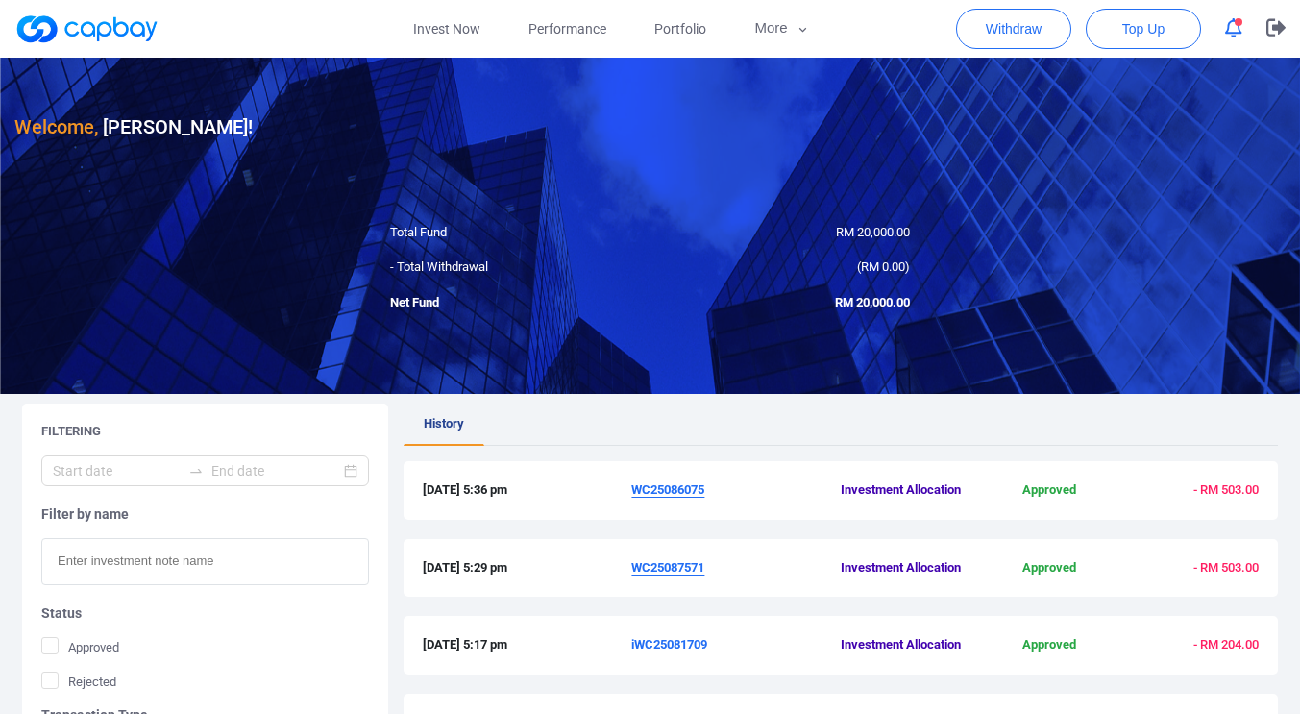
click at [1238, 17] on button "button" at bounding box center [1233, 28] width 37 height 30
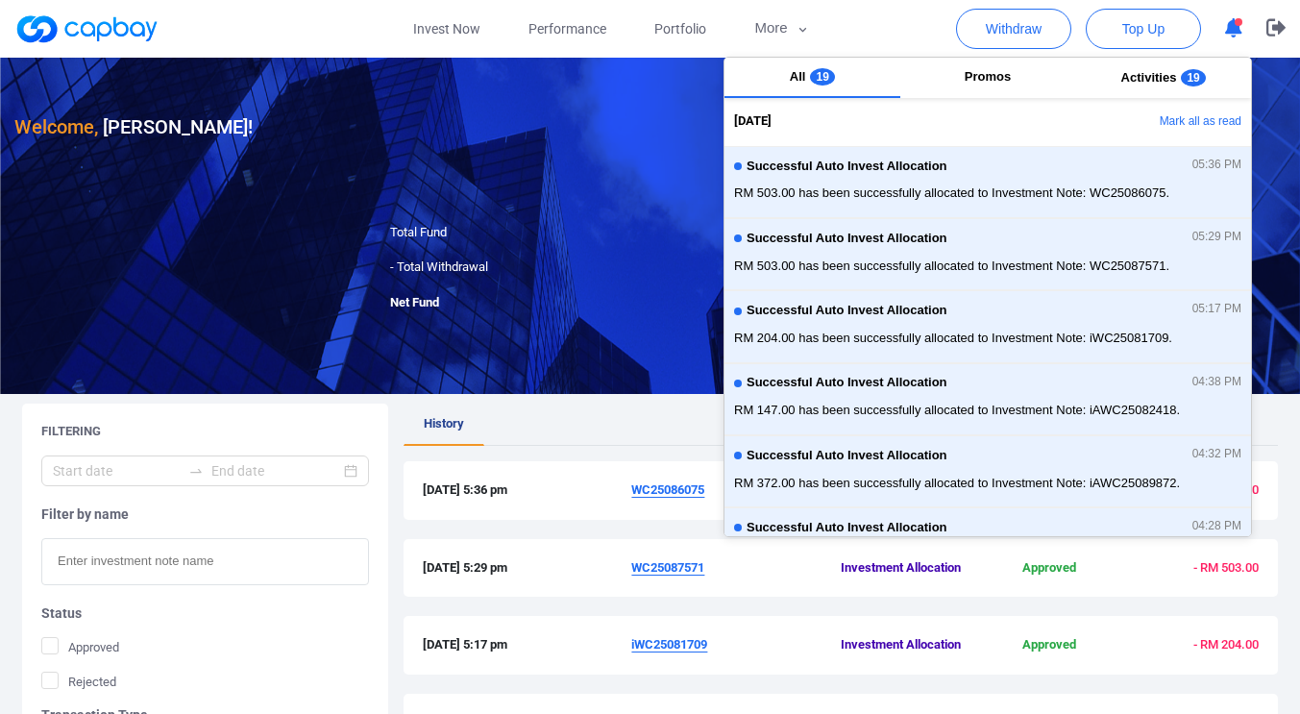
click at [1238, 17] on button "button" at bounding box center [1233, 28] width 37 height 30
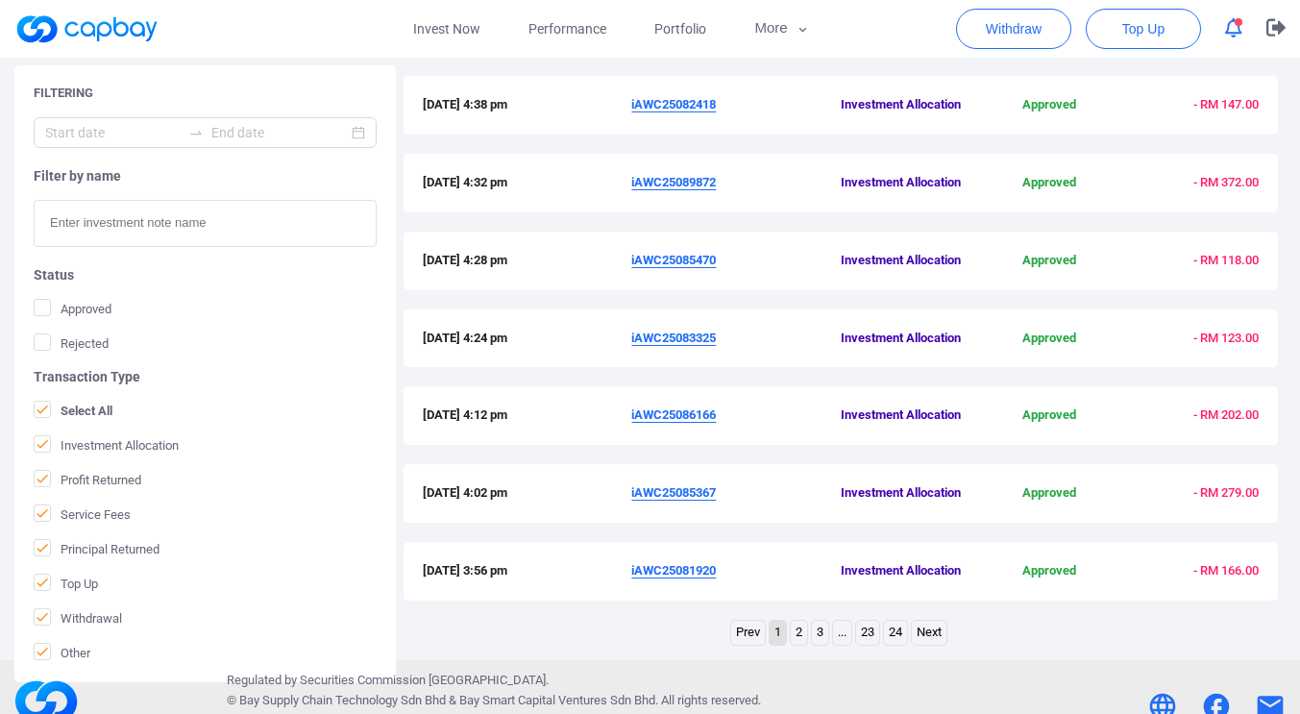
scroll to position [646, 0]
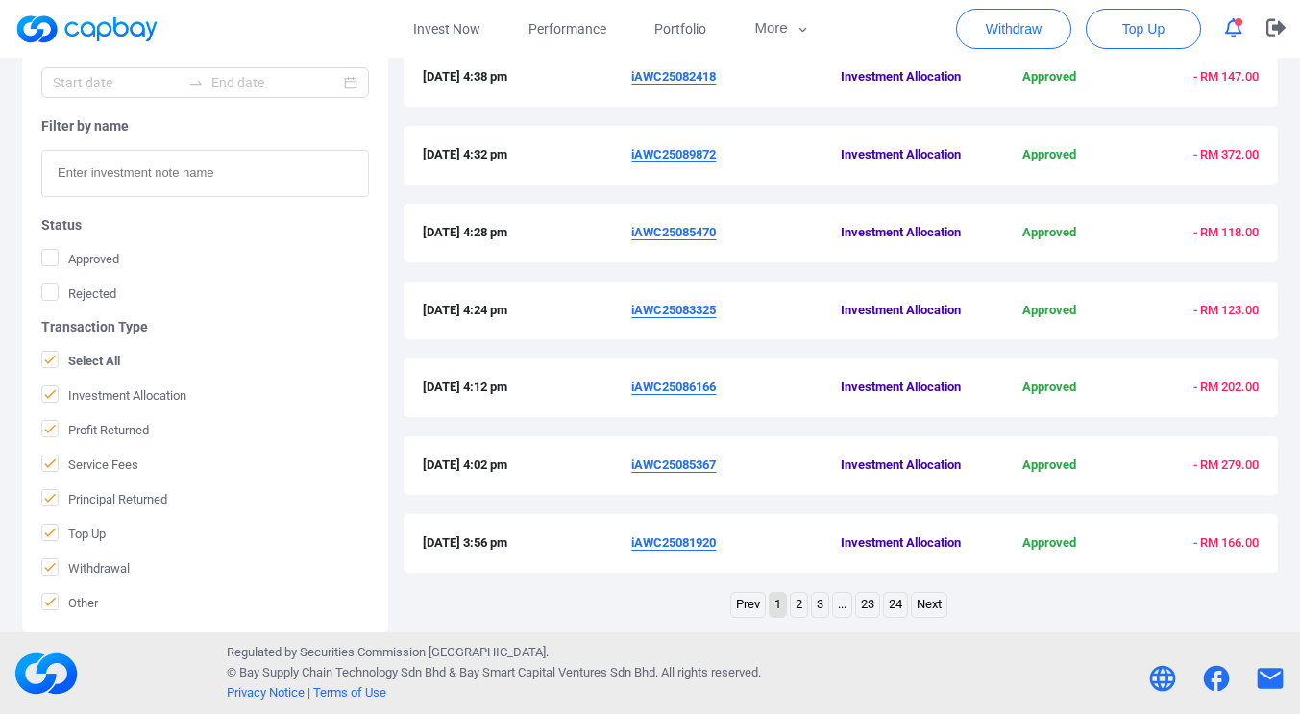
click at [796, 604] on link "2" at bounding box center [799, 605] width 16 height 24
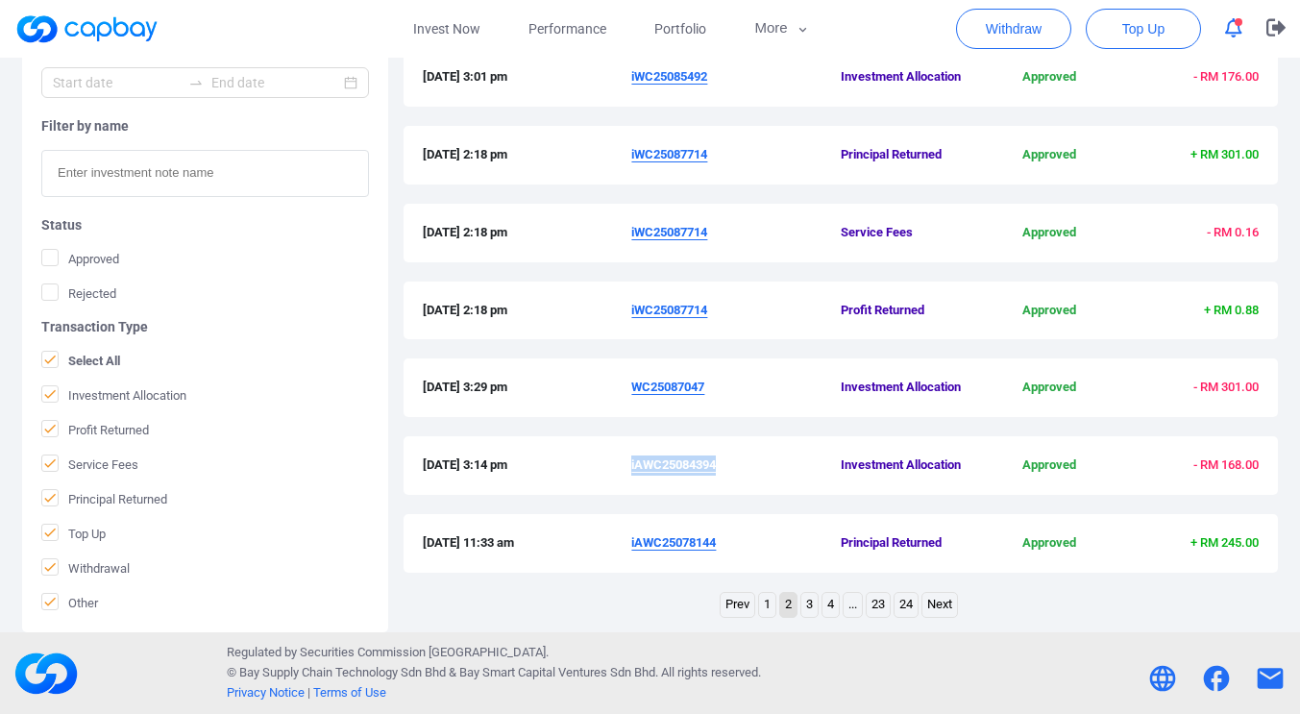
drag, startPoint x: 720, startPoint y: 466, endPoint x: 649, endPoint y: 473, distance: 71.4
click at [632, 469] on span "iAWC25084394" at bounding box center [735, 465] width 209 height 20
click at [708, 391] on span "WC25087047" at bounding box center [735, 388] width 209 height 20
drag, startPoint x: 706, startPoint y: 385, endPoint x: 635, endPoint y: 389, distance: 71.2
click at [635, 389] on u "WC25087047" at bounding box center [667, 387] width 73 height 14
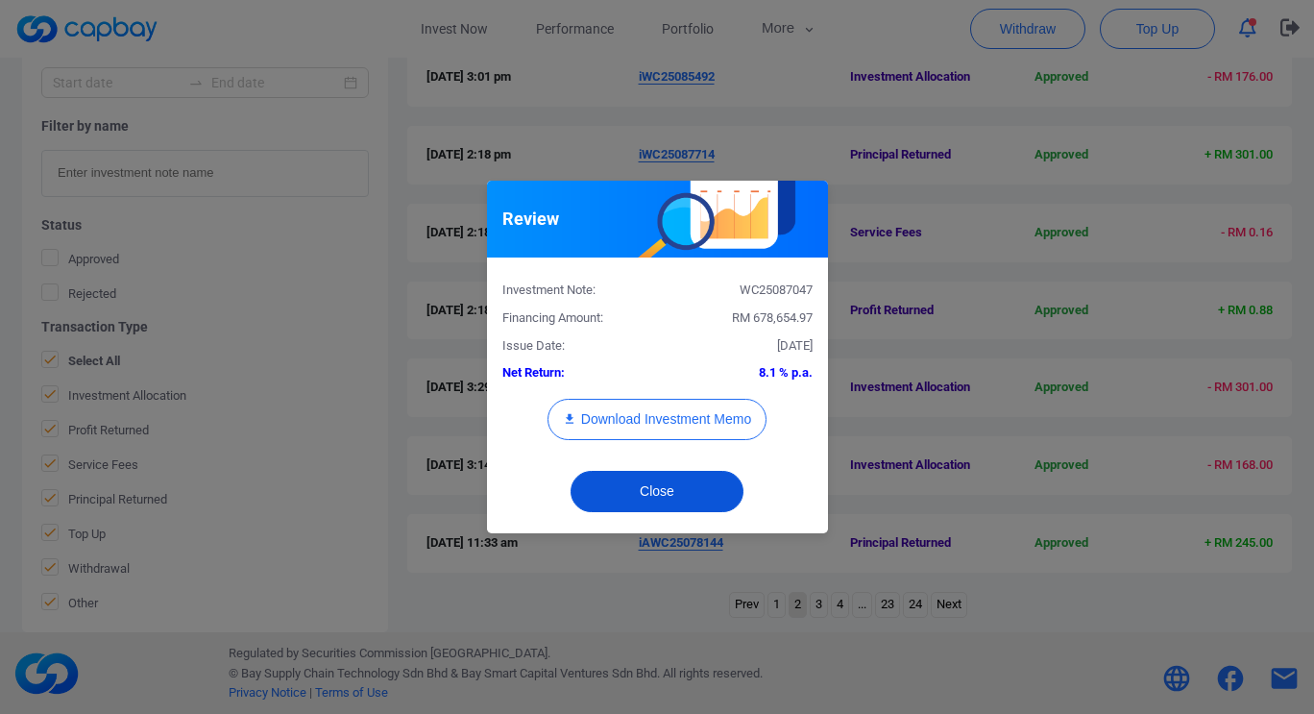
click at [716, 486] on button "Close" at bounding box center [657, 491] width 173 height 41
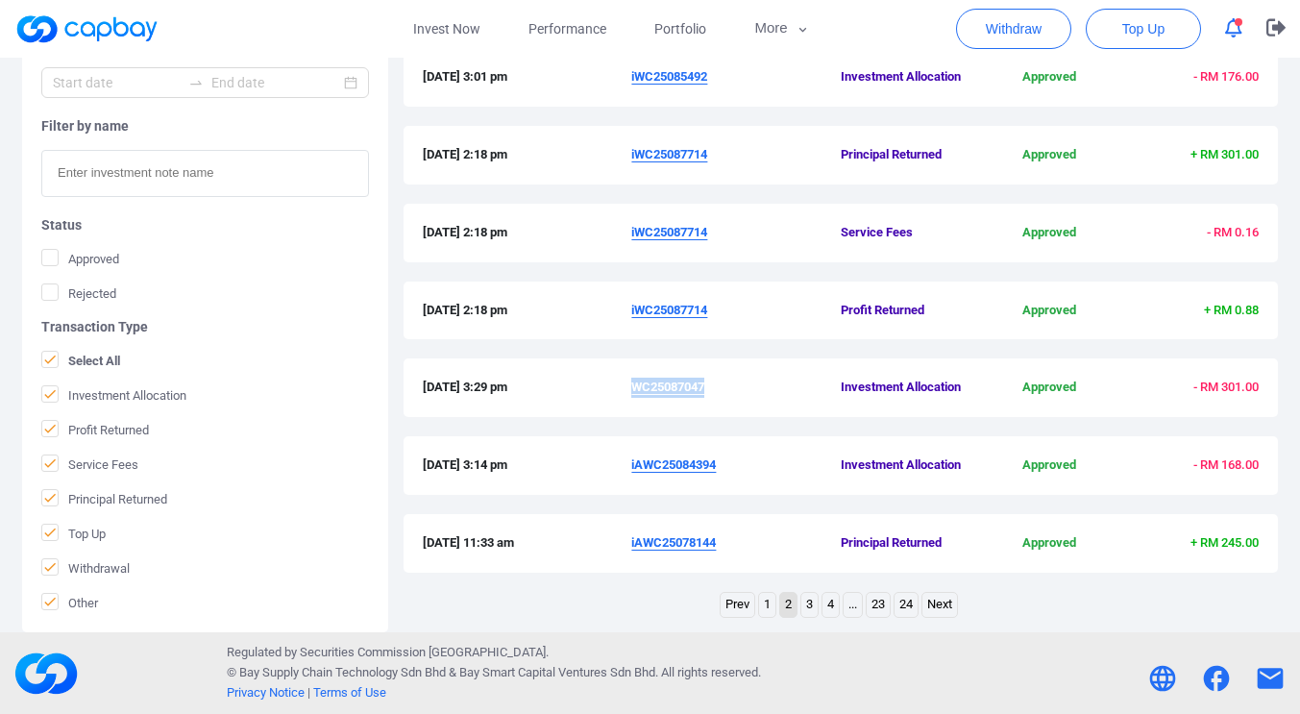
click at [739, 432] on div "[DATE] 3:29 pm WC25087047 Investment Allocation Approved - RM 301.00" at bounding box center [841, 397] width 874 height 78
drag, startPoint x: 704, startPoint y: 388, endPoint x: 636, endPoint y: 390, distance: 68.2
click at [636, 390] on u "WC25087047" at bounding box center [667, 387] width 73 height 14
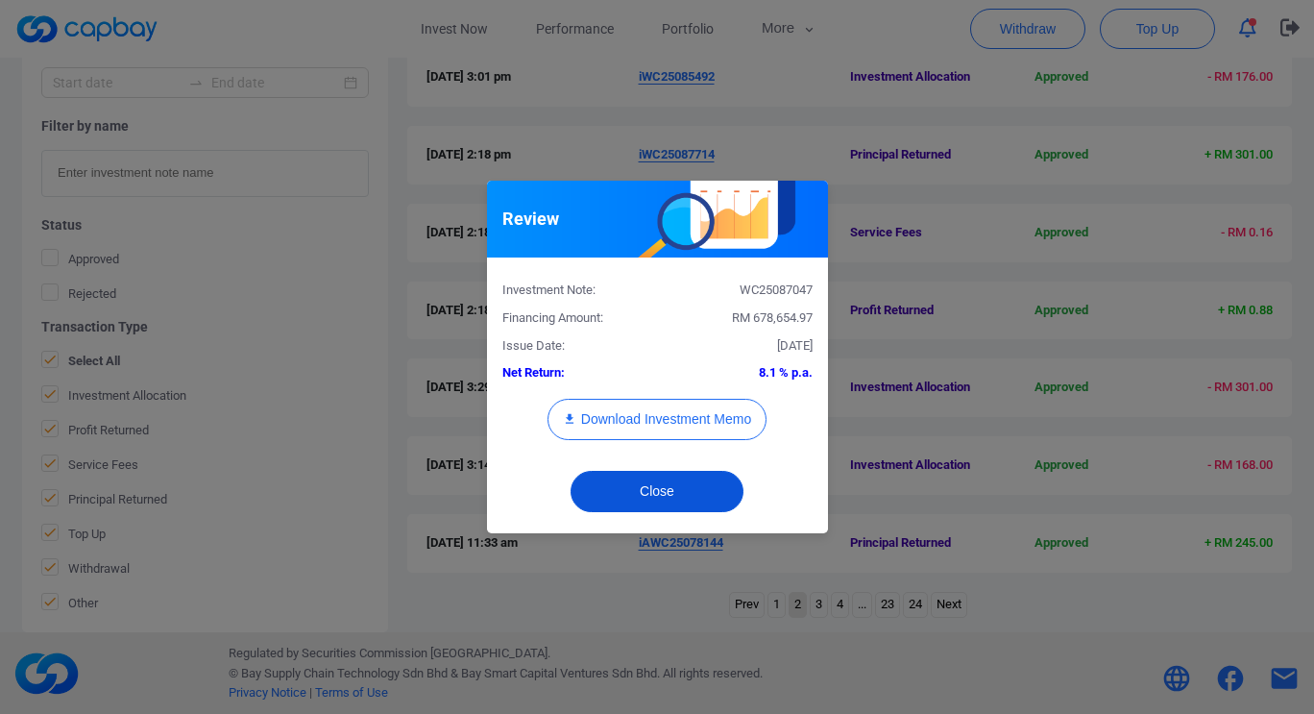
click at [708, 493] on button "Close" at bounding box center [657, 491] width 173 height 41
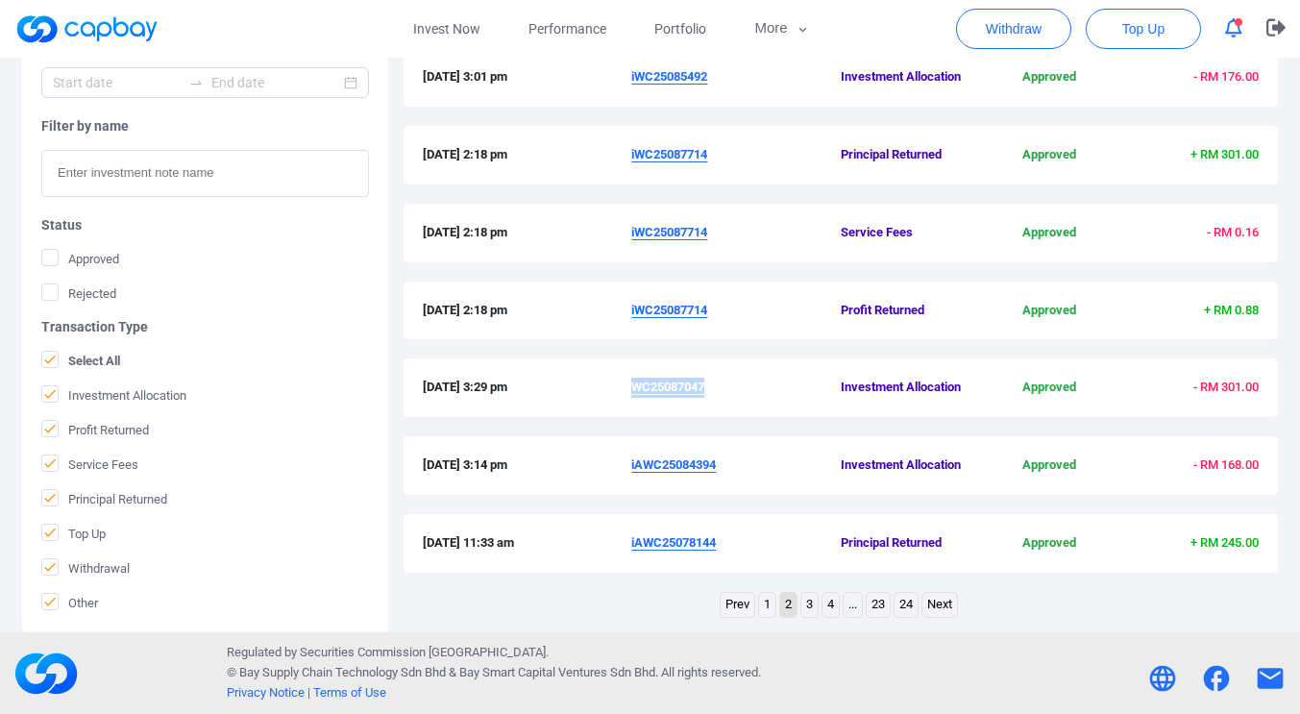
click at [708, 394] on span "WC25087047" at bounding box center [735, 388] width 209 height 20
drag, startPoint x: 707, startPoint y: 390, endPoint x: 637, endPoint y: 388, distance: 70.2
click at [637, 388] on span "WC25087047" at bounding box center [735, 388] width 209 height 20
click at [1245, 34] on button "button" at bounding box center [1233, 28] width 37 height 30
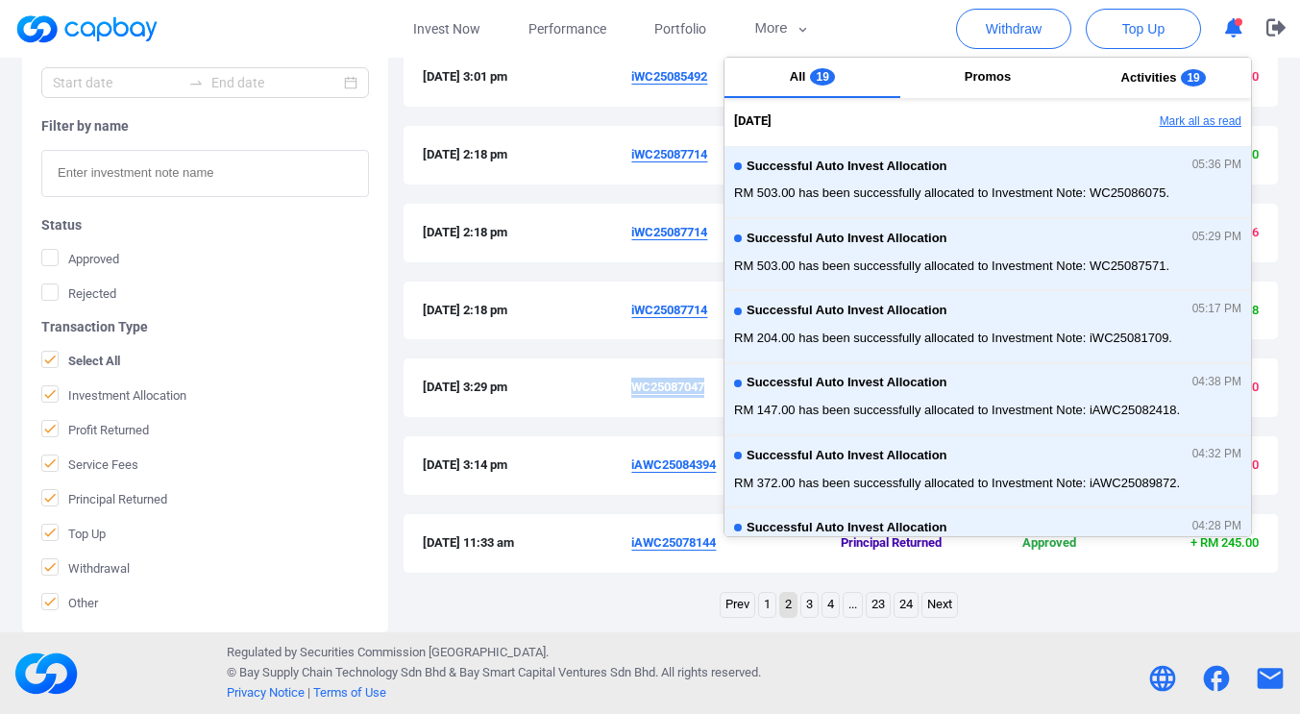
click at [1196, 127] on button "Mark all as read" at bounding box center [1147, 122] width 207 height 33
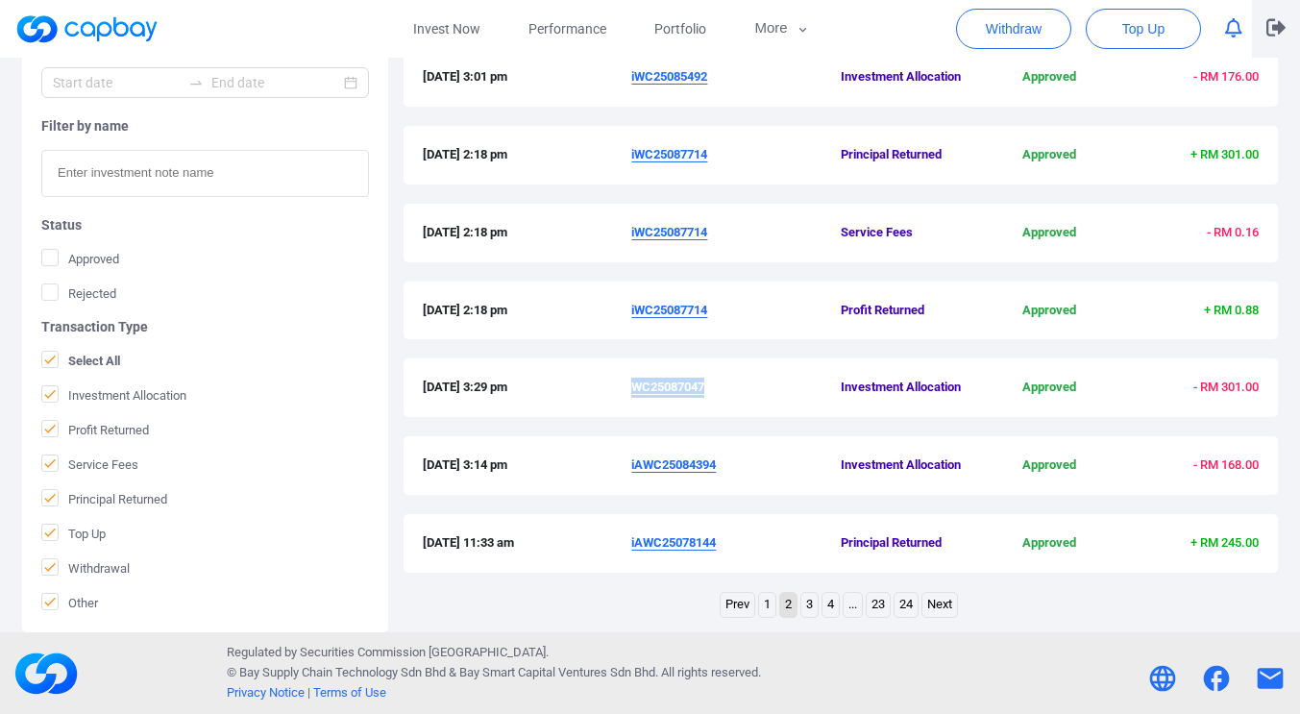
click at [1278, 28] on icon "button" at bounding box center [1275, 27] width 19 height 17
